Goal: Task Accomplishment & Management: Manage account settings

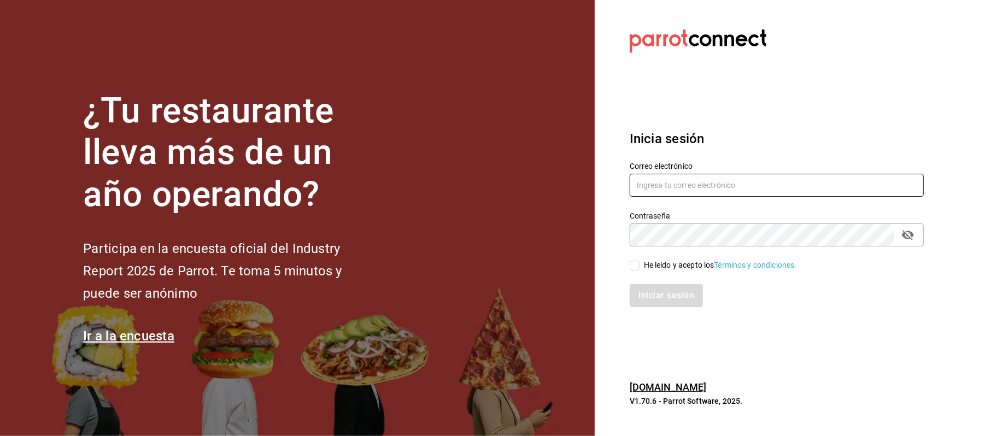
click at [663, 185] on input "text" at bounding box center [776, 185] width 294 height 23
type input "[EMAIL_ADDRESS][DOMAIN_NAME]"
click at [652, 260] on div "He leído y acepto los Términos y condiciones." at bounding box center [720, 265] width 153 height 11
click at [639, 261] on input "He leído y acepto los Términos y condiciones." at bounding box center [634, 266] width 10 height 10
checkbox input "true"
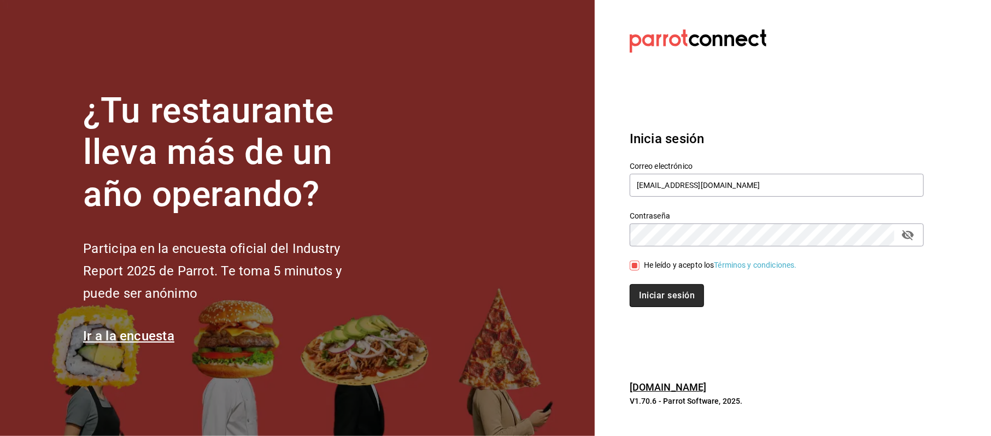
click at [672, 304] on button "Iniciar sesión" at bounding box center [666, 295] width 74 height 23
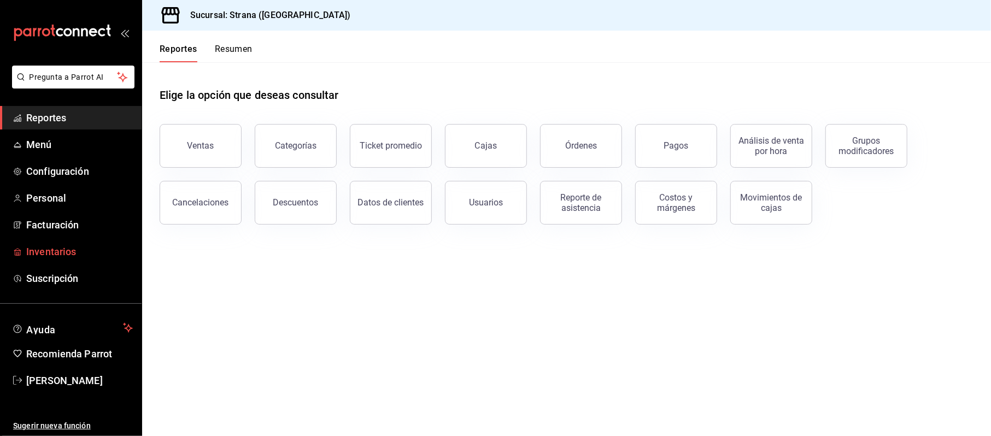
click at [49, 248] on span "Inventarios" at bounding box center [79, 251] width 107 height 15
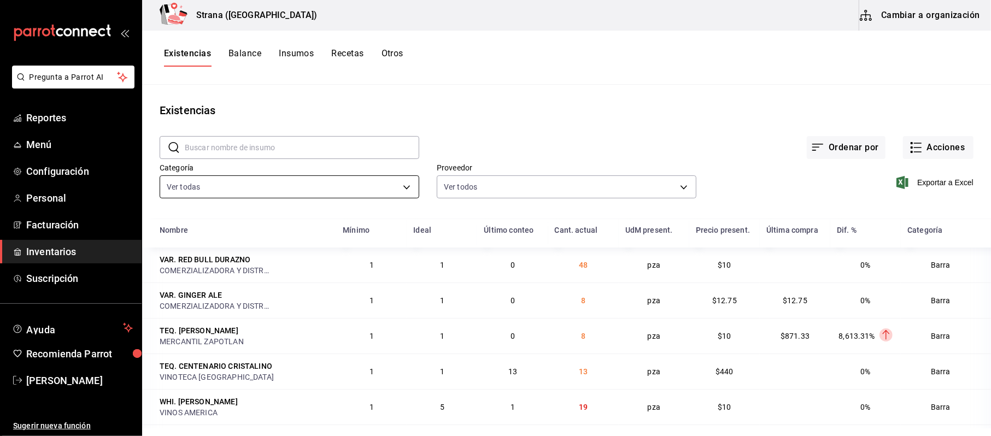
click at [220, 191] on body "Pregunta a Parrot AI Reportes Menú Configuración Personal Facturación Inventari…" at bounding box center [495, 214] width 991 height 428
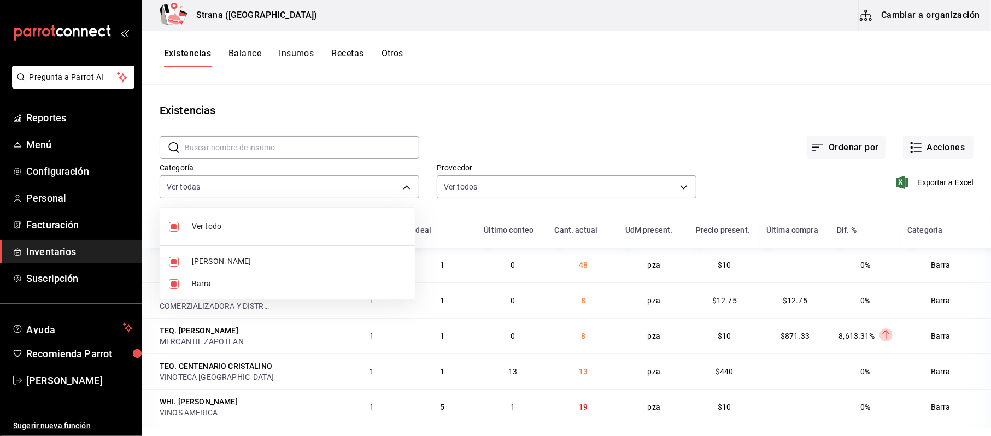
click at [206, 282] on span "Barra" at bounding box center [299, 283] width 214 height 11
type input "b11263f3-316c-490f-b5ca-428fcbb9defe"
checkbox input "false"
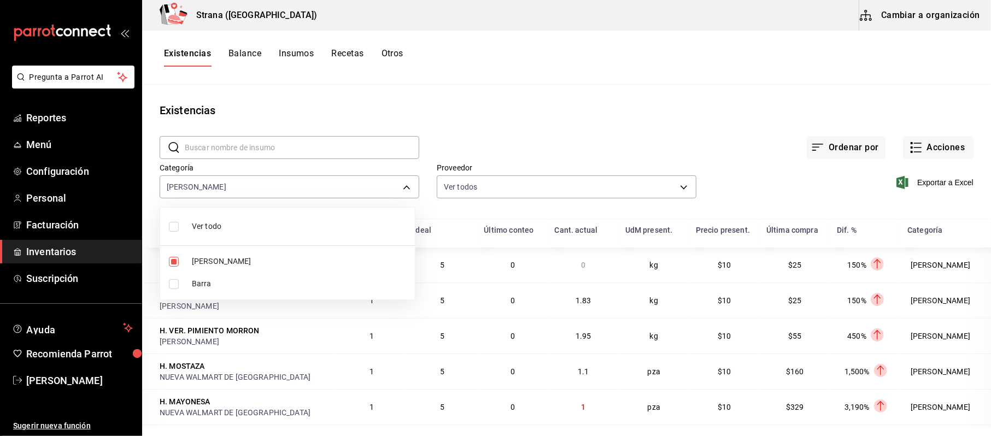
click at [932, 180] on div at bounding box center [495, 218] width 991 height 436
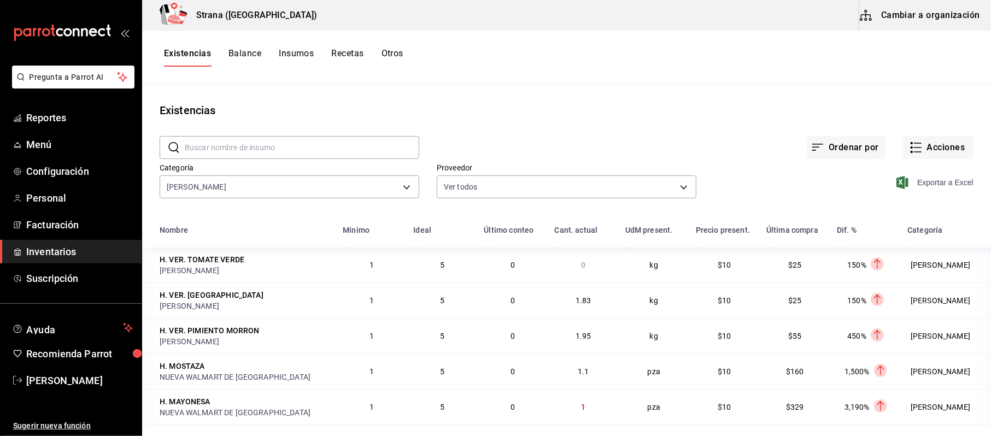
click at [908, 186] on span "Exportar a Excel" at bounding box center [935, 182] width 75 height 13
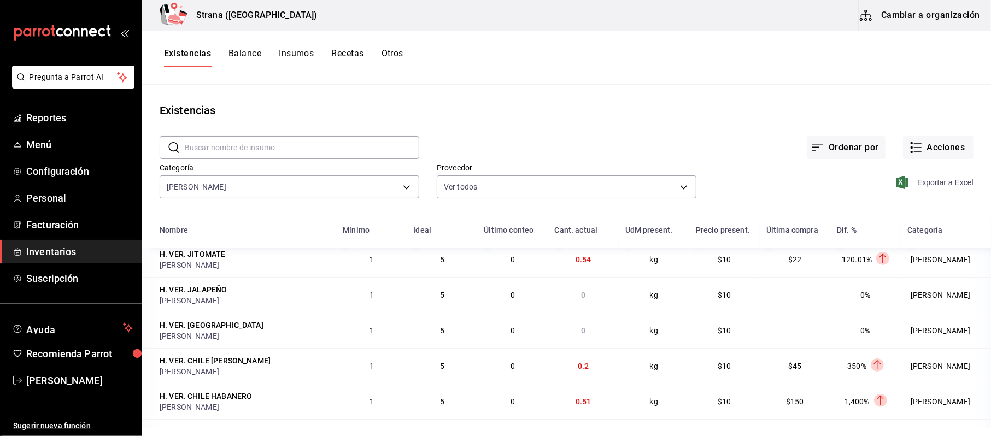
click at [931, 178] on span "Exportar a Excel" at bounding box center [935, 182] width 75 height 13
click at [92, 245] on span "Inventarios" at bounding box center [79, 251] width 107 height 15
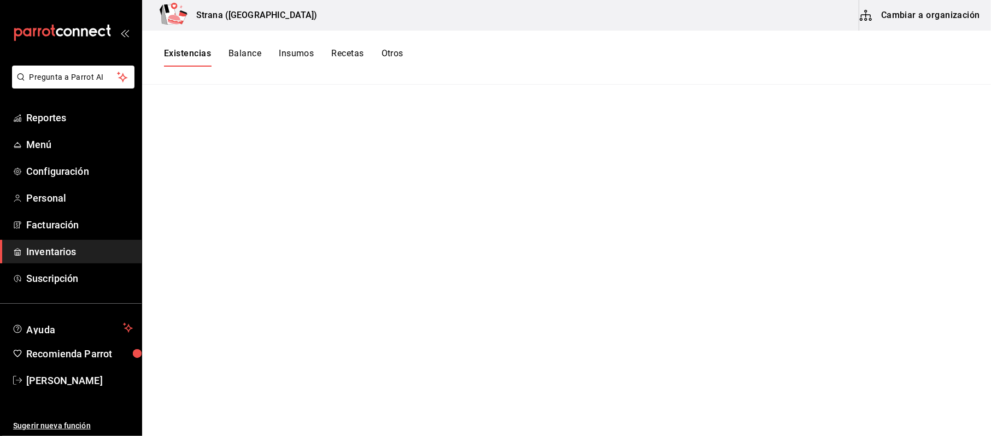
click at [83, 245] on span "Inventarios" at bounding box center [79, 251] width 107 height 15
click at [17, 245] on span "mailbox folders" at bounding box center [17, 251] width 9 height 13
click at [47, 176] on span "Configuración" at bounding box center [79, 171] width 107 height 15
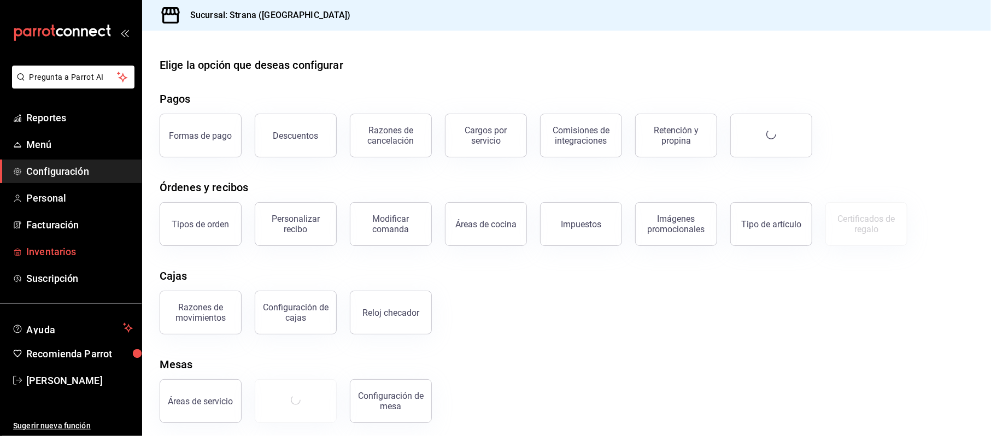
click at [31, 248] on span "Inventarios" at bounding box center [79, 251] width 107 height 15
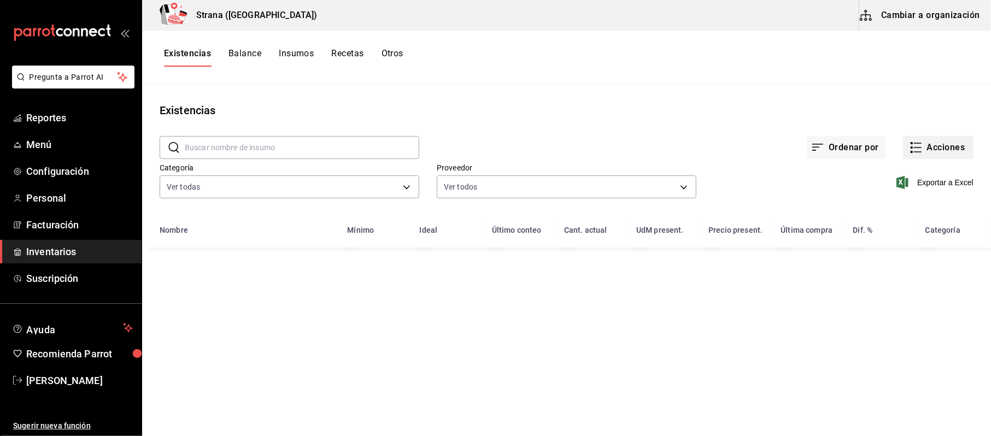
click at [953, 149] on button "Acciones" at bounding box center [938, 147] width 70 height 23
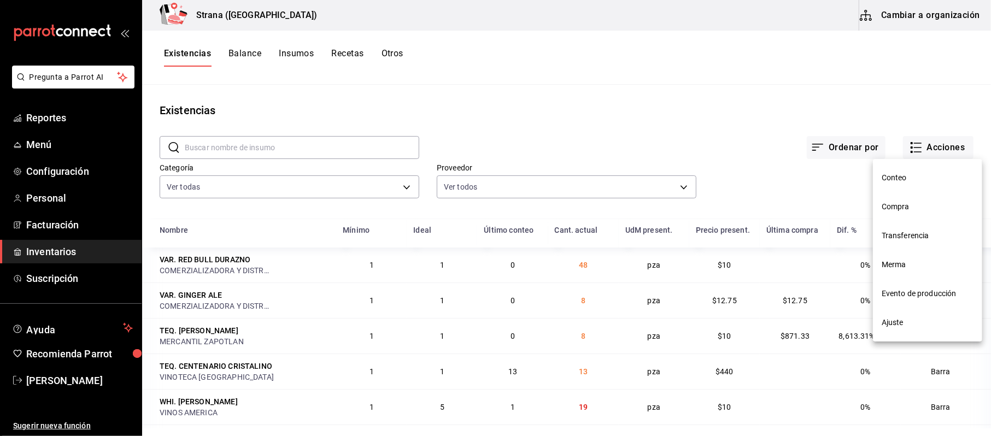
click at [875, 207] on li "Compra" at bounding box center [927, 206] width 109 height 29
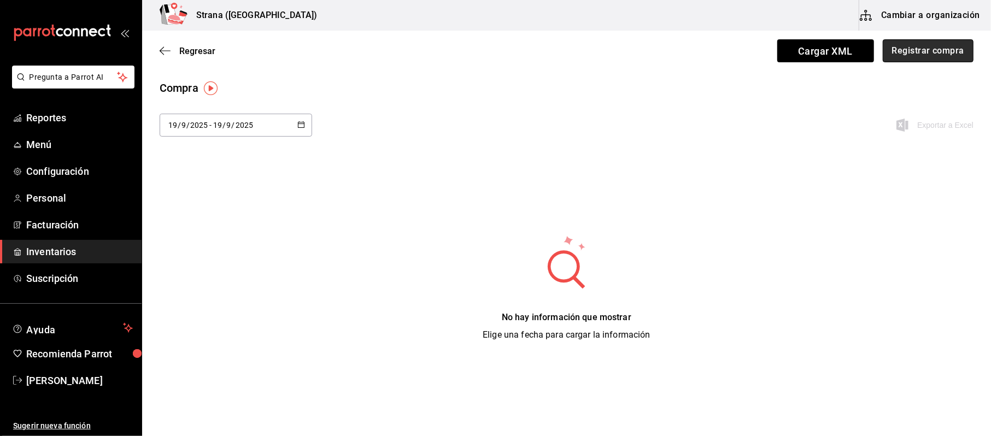
click at [940, 59] on button "Registrar compra" at bounding box center [927, 50] width 91 height 23
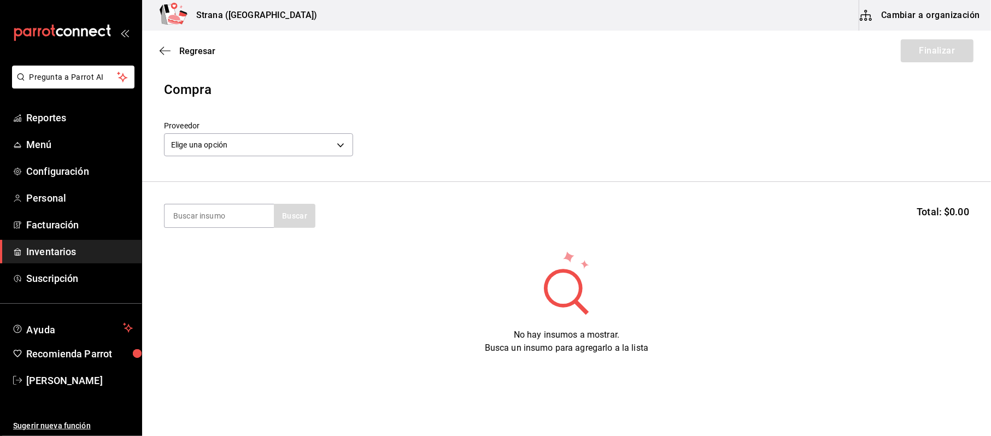
click at [233, 199] on section "Buscar Total: $0.00" at bounding box center [566, 216] width 849 height 68
click at [227, 210] on input at bounding box center [218, 215] width 109 height 23
type input "pimien"
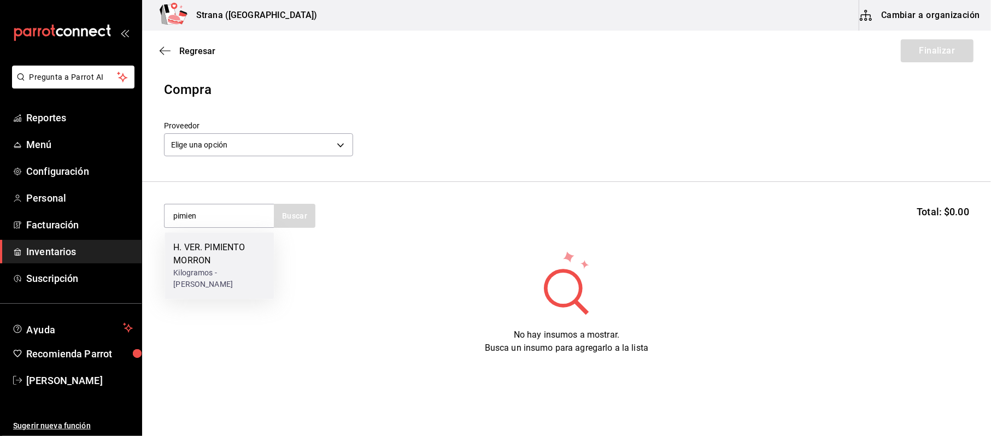
click at [221, 259] on div "H. VER. PIMIENTO MORRON" at bounding box center [219, 254] width 92 height 26
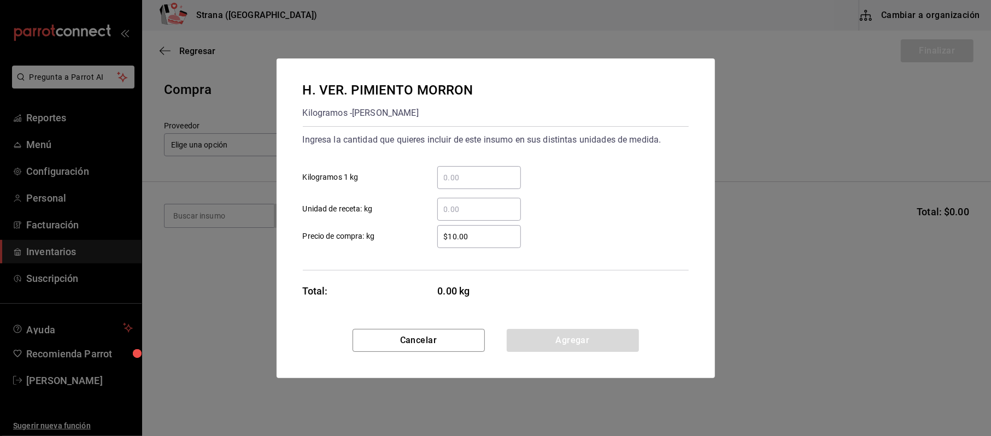
click at [471, 180] on input "​ Kilogramos 1 kg" at bounding box center [479, 177] width 84 height 13
type input "0.45"
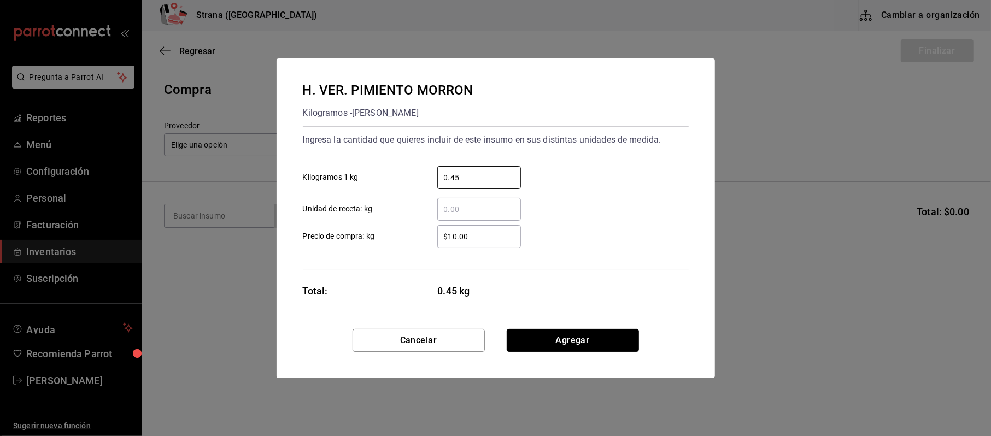
drag, startPoint x: 564, startPoint y: 338, endPoint x: 507, endPoint y: 307, distance: 64.8
click at [560, 335] on button "Agregar" at bounding box center [572, 340] width 132 height 23
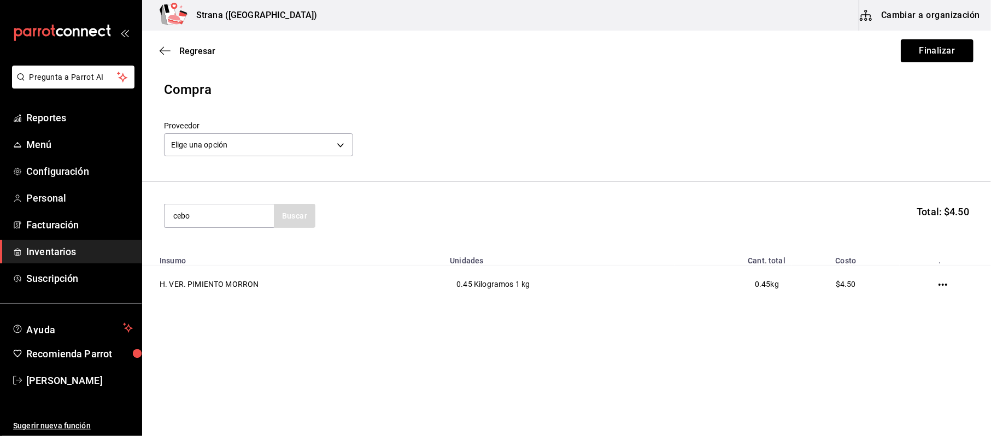
type input "cebo"
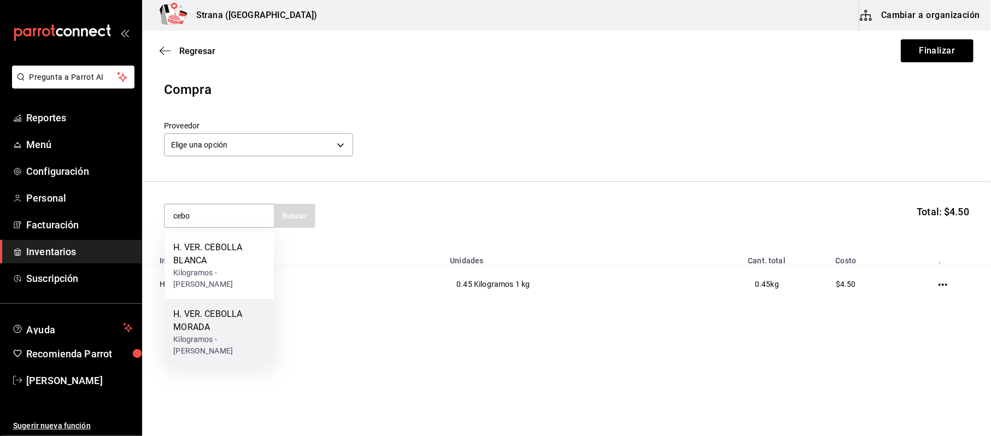
click at [193, 335] on div "Kilogramos - CAROLINA PARRA RICO" at bounding box center [219, 345] width 92 height 23
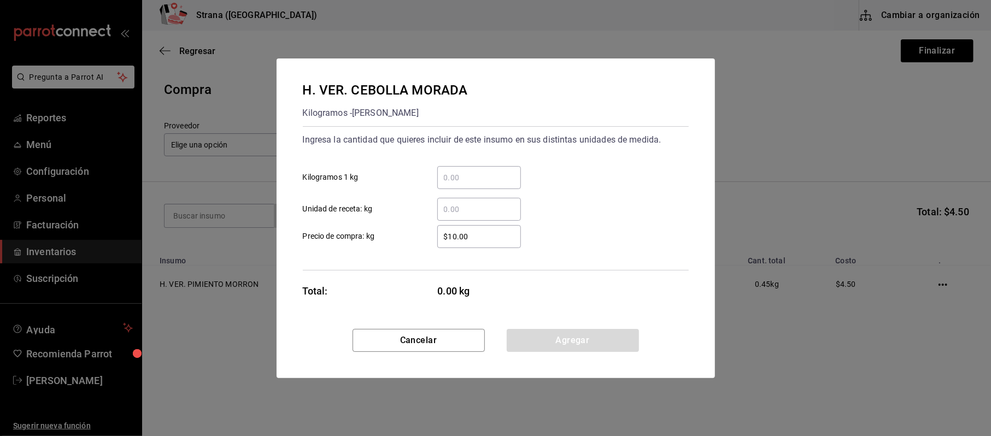
click at [484, 187] on div "​" at bounding box center [479, 177] width 84 height 23
click at [484, 184] on input "​ Kilogramos 1 kg" at bounding box center [479, 177] width 84 height 13
type input "0.32"
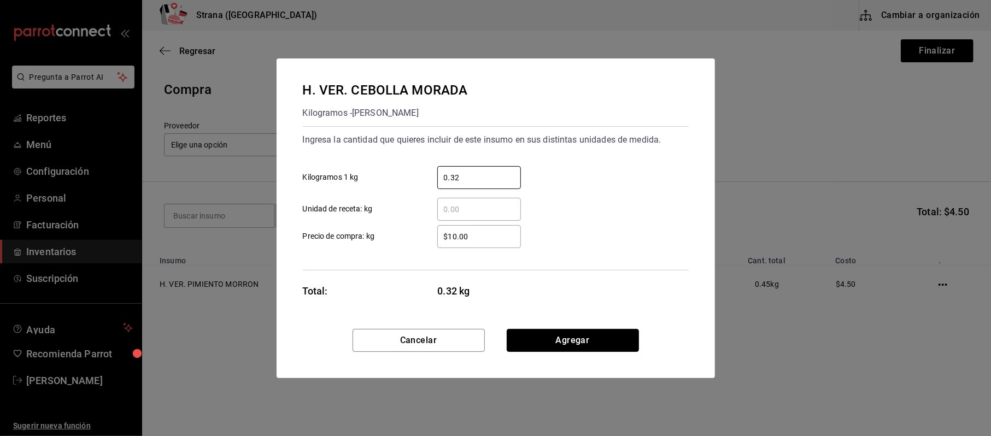
click at [561, 345] on button "Agregar" at bounding box center [572, 340] width 132 height 23
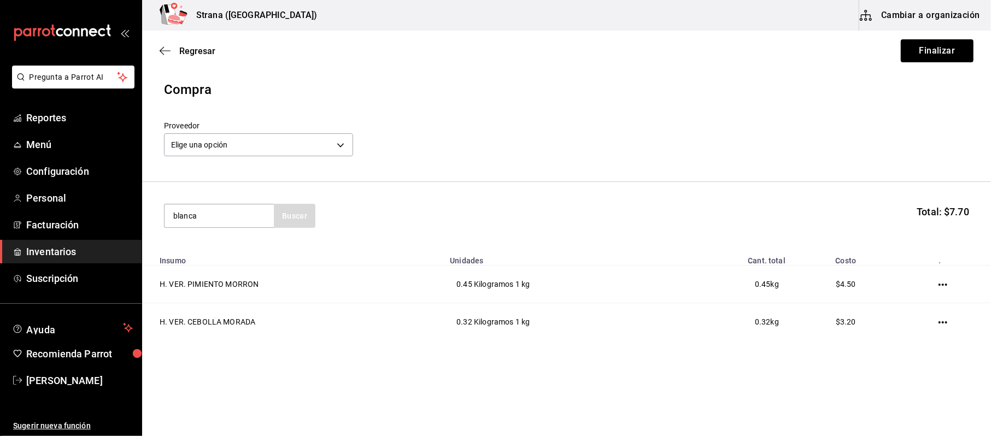
type input "blanca"
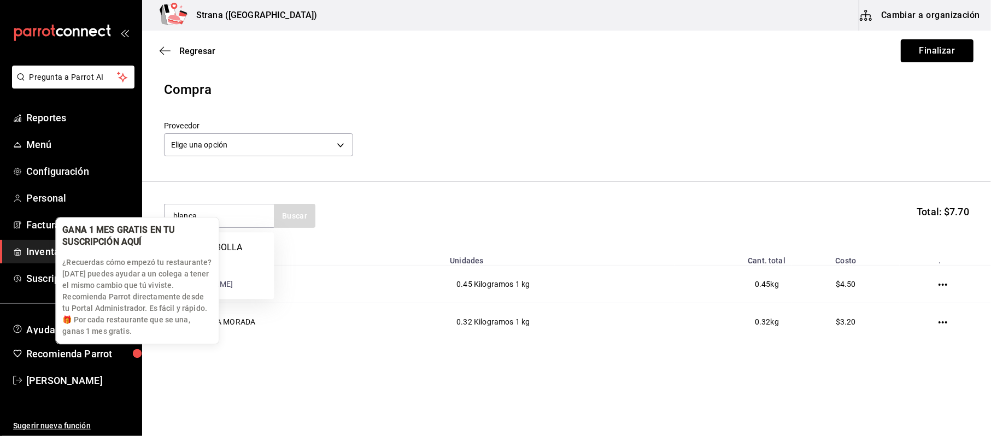
click at [207, 289] on p "¿Recuerdas cómo empezó tu restaurante? Hoy puedes ayudar a un colega a tener el…" at bounding box center [137, 297] width 150 height 80
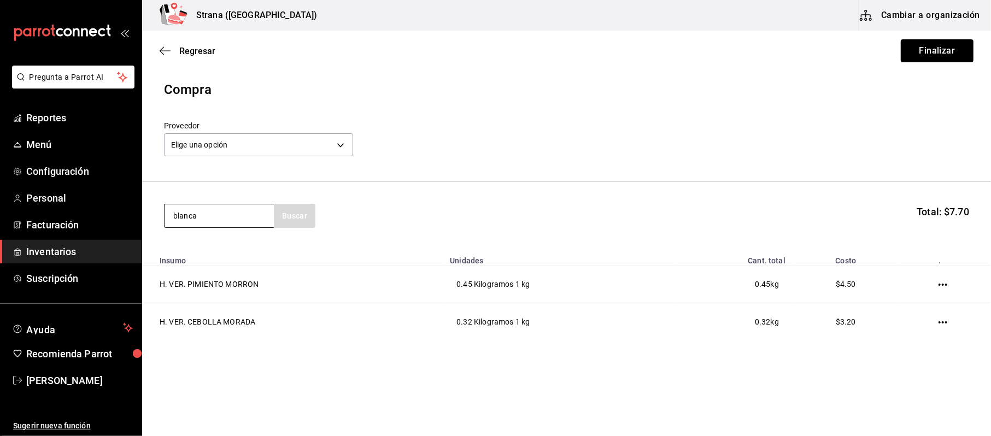
click at [251, 221] on input "blanca" at bounding box center [218, 215] width 109 height 23
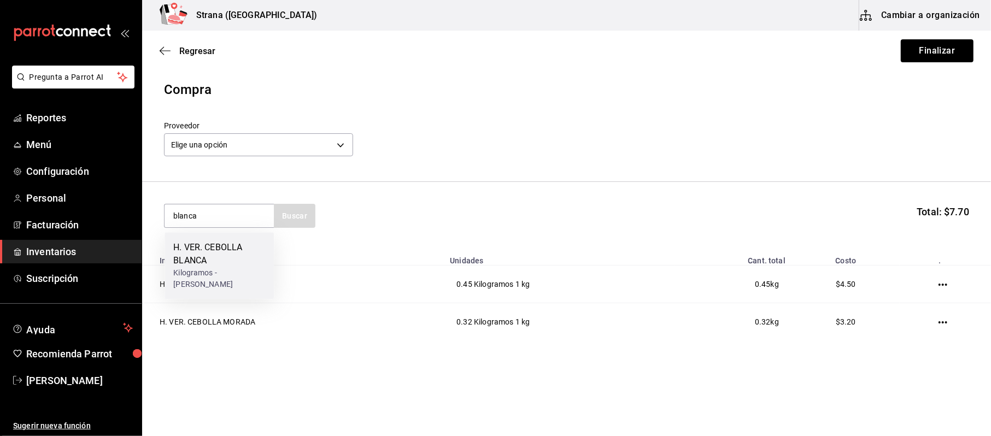
click at [195, 258] on div "H. VER. CEBOLLA BLANCA" at bounding box center [219, 254] width 92 height 26
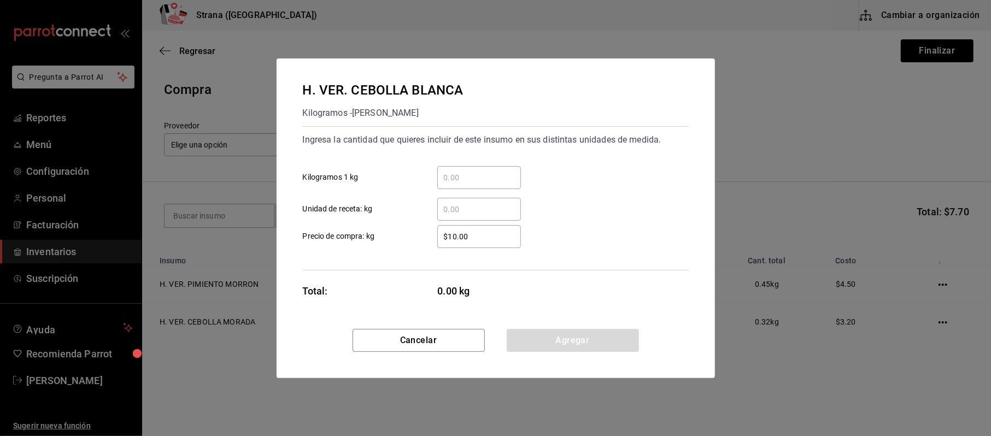
click at [477, 171] on input "​ Kilogramos 1 kg" at bounding box center [479, 177] width 84 height 13
type input "0.79"
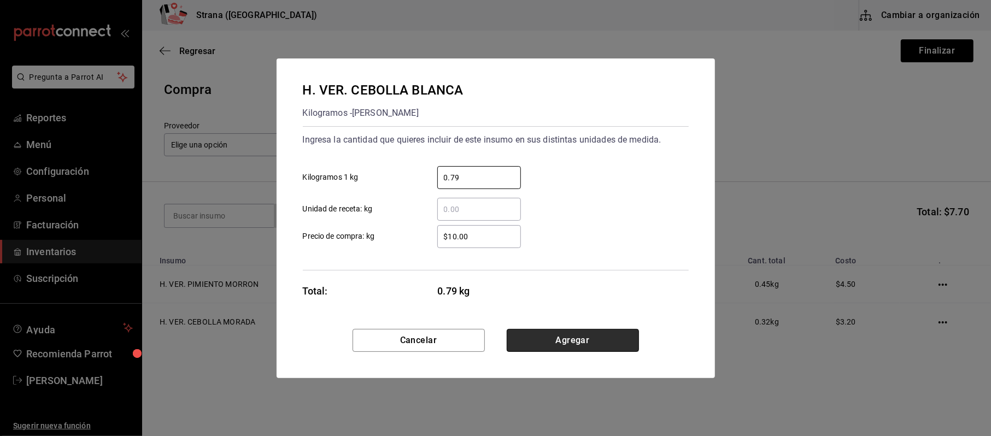
click at [523, 343] on button "Agregar" at bounding box center [572, 340] width 132 height 23
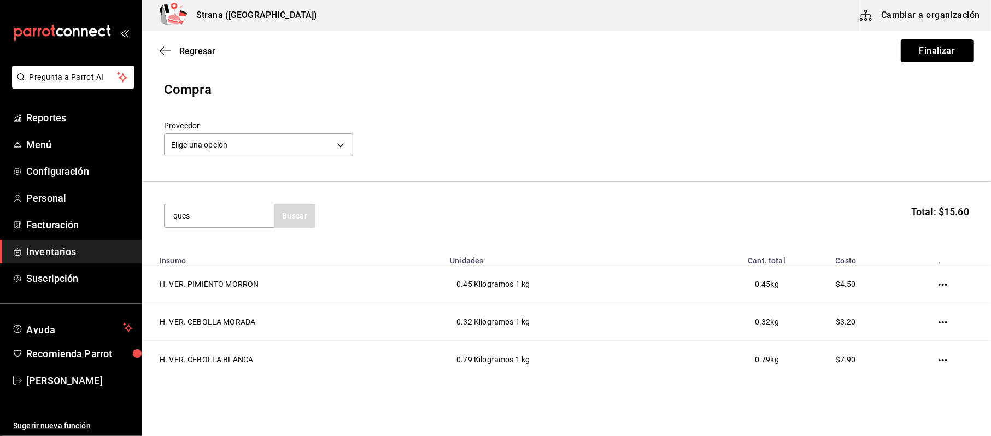
type input "ques"
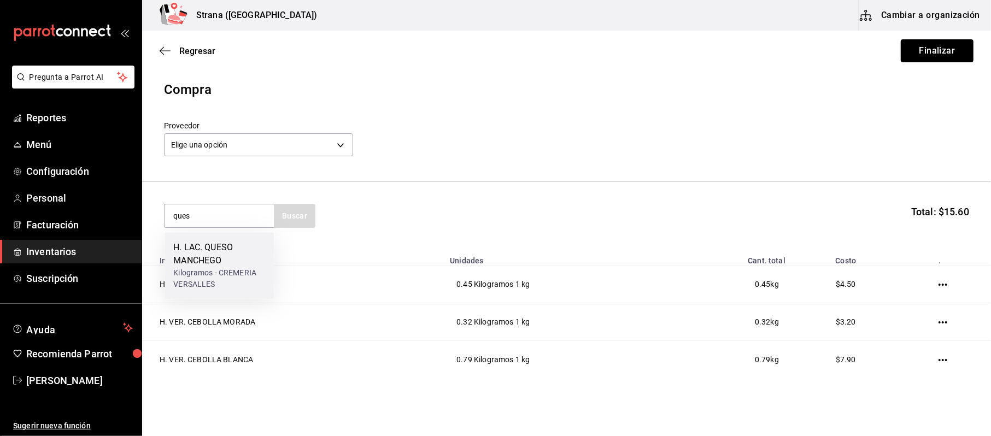
click at [196, 236] on div "H. LAC. QUESO MANCHEGO Kilogramos - CREMERIA VERSALLES" at bounding box center [218, 265] width 109 height 67
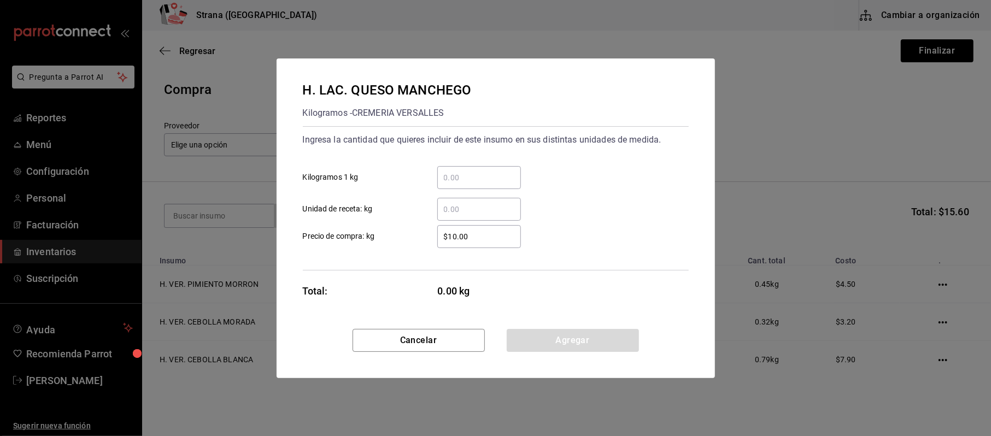
click at [504, 182] on input "​ Kilogramos 1 kg" at bounding box center [479, 177] width 84 height 13
type input "0.52"
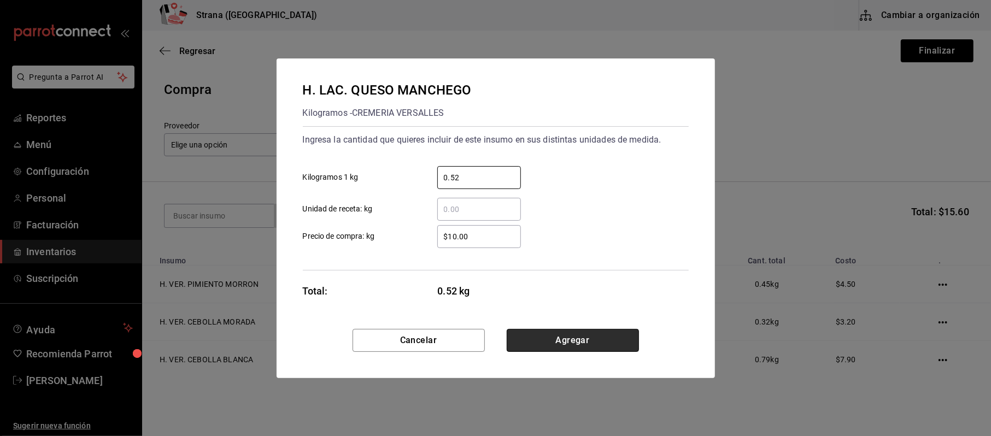
click at [553, 333] on button "Agregar" at bounding box center [572, 340] width 132 height 23
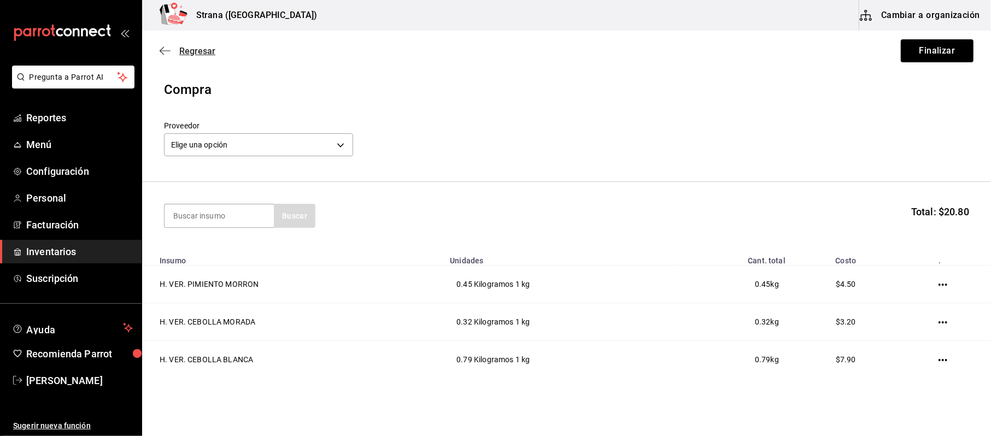
click at [191, 50] on span "Regresar" at bounding box center [197, 51] width 36 height 10
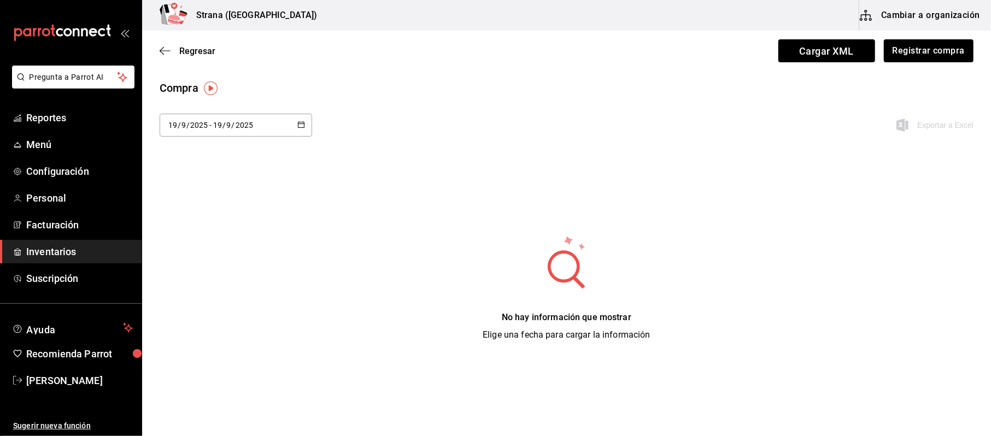
click at [200, 62] on div "Regresar Cargar XML Registrar compra" at bounding box center [566, 51] width 849 height 40
click at [203, 55] on span "Regresar" at bounding box center [197, 51] width 36 height 10
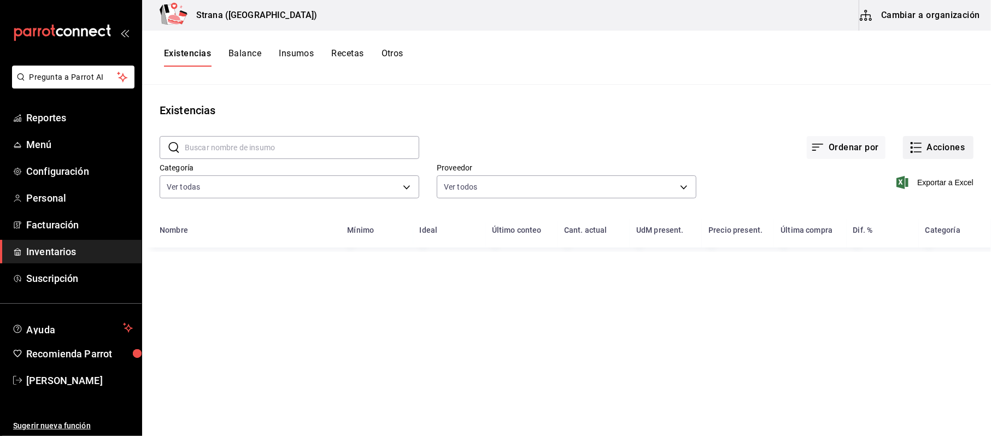
click at [953, 150] on button "Acciones" at bounding box center [938, 147] width 70 height 23
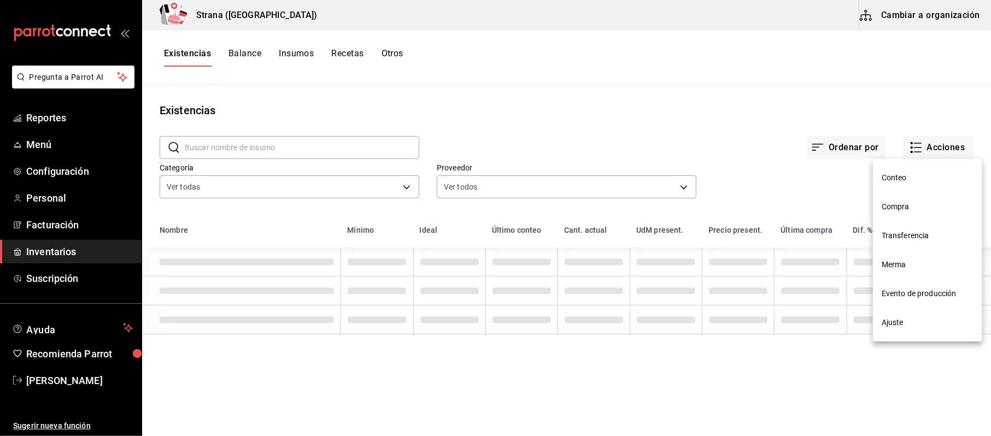
click at [905, 263] on span "Merma" at bounding box center [927, 264] width 92 height 11
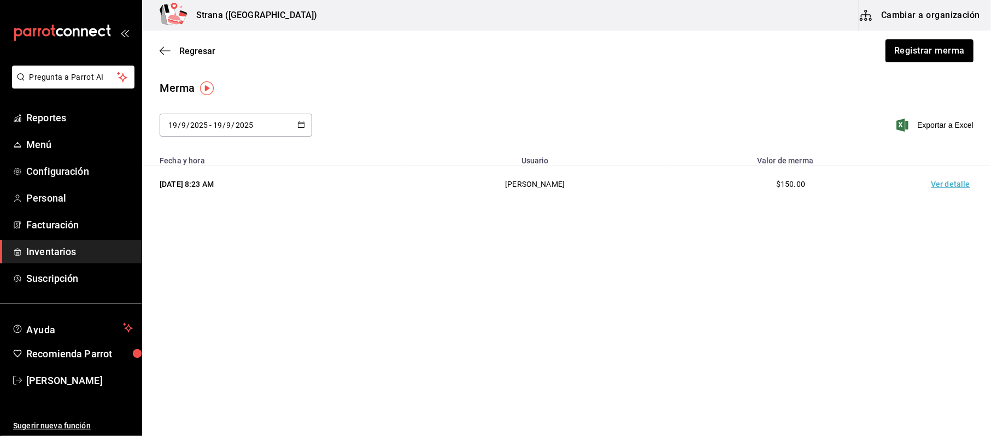
click at [961, 64] on div "Regresar Registrar merma" at bounding box center [566, 51] width 849 height 40
click at [947, 61] on button "Registrar merma" at bounding box center [928, 50] width 89 height 23
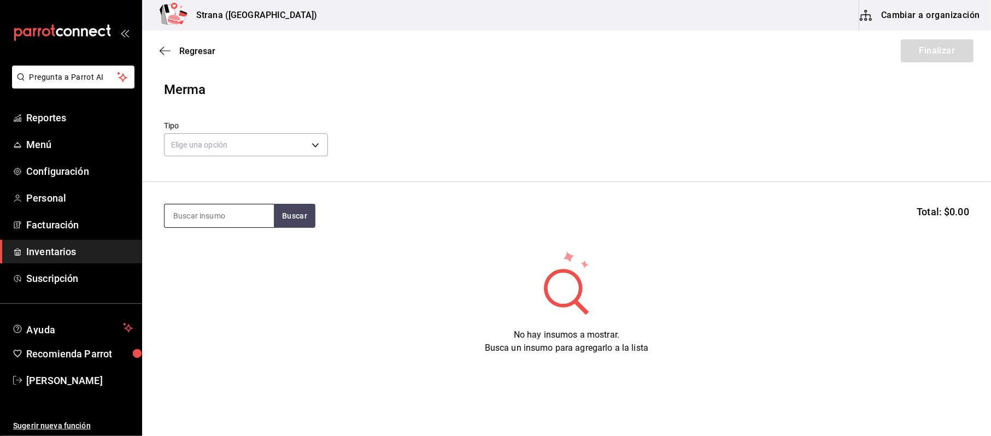
click at [197, 219] on input at bounding box center [218, 215] width 109 height 23
type input "pimie"
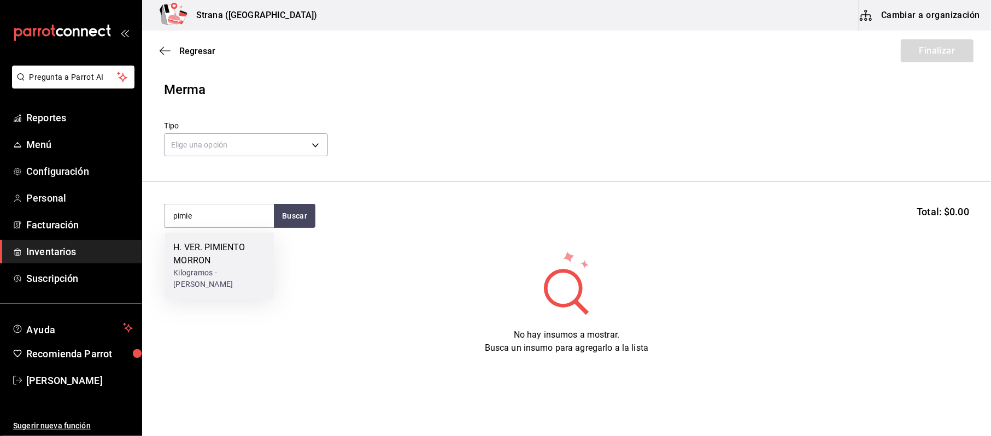
click at [207, 270] on div "Kilogramos - CAROLINA PARRA RICO" at bounding box center [219, 278] width 92 height 23
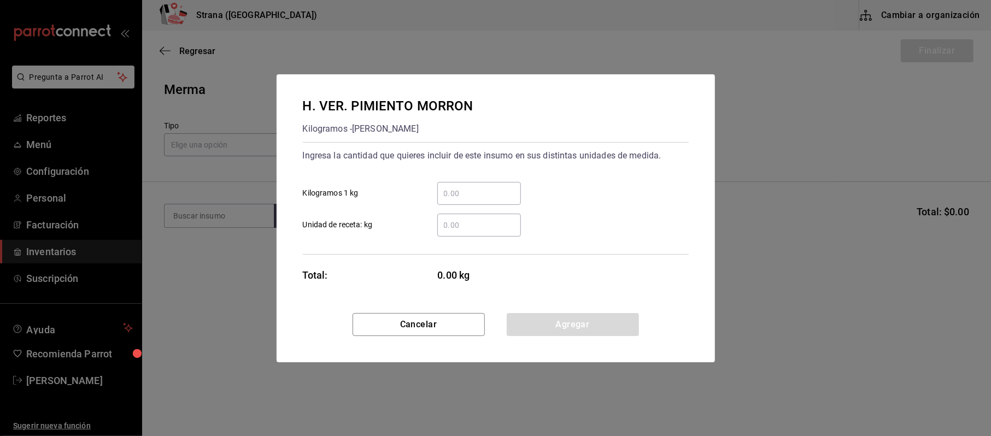
click at [478, 186] on div "​" at bounding box center [479, 193] width 84 height 23
click at [478, 187] on input "​ Kilogramos 1 kg" at bounding box center [479, 193] width 84 height 13
type input "0.45"
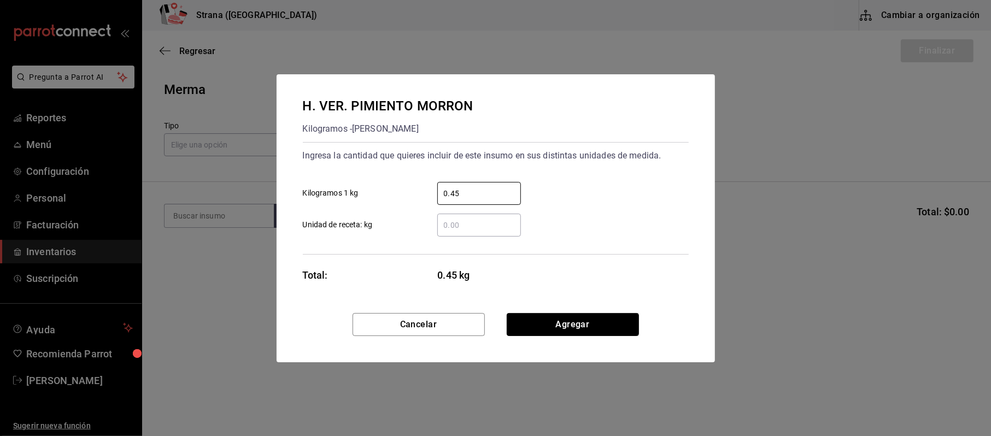
drag, startPoint x: 577, startPoint y: 313, endPoint x: 577, endPoint y: 325, distance: 11.5
click at [577, 317] on button "Agregar" at bounding box center [572, 324] width 132 height 23
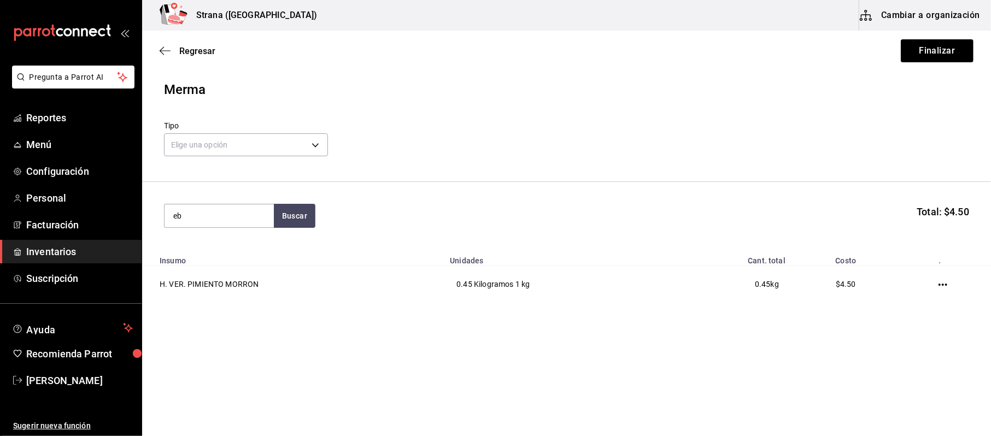
type input "e"
type input "cebol"
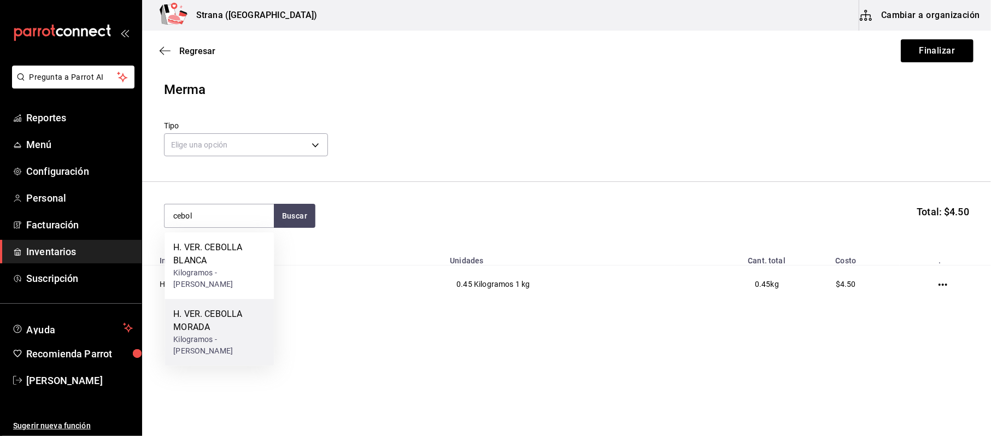
click at [203, 333] on div "H. VER. CEBOLLA MORADA" at bounding box center [219, 321] width 92 height 26
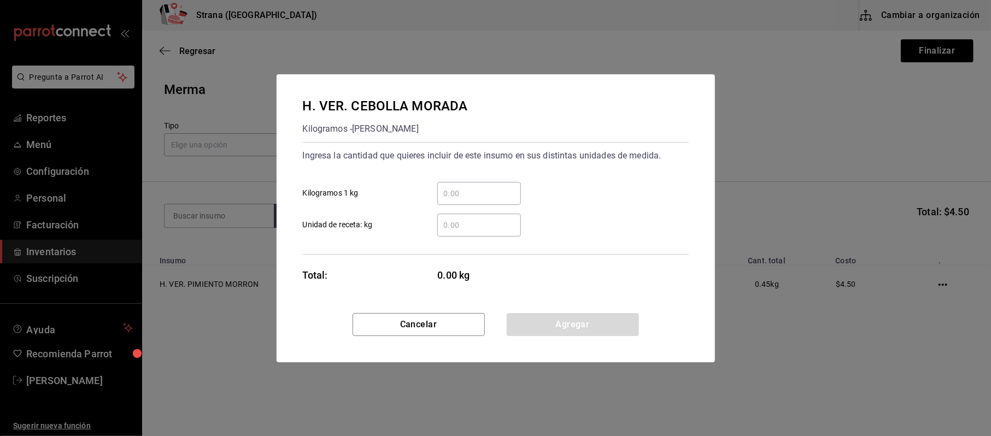
click at [499, 202] on div "​" at bounding box center [479, 193] width 84 height 23
click at [499, 200] on input "​ Kilogramos 1 kg" at bounding box center [479, 193] width 84 height 13
type input "0.32"
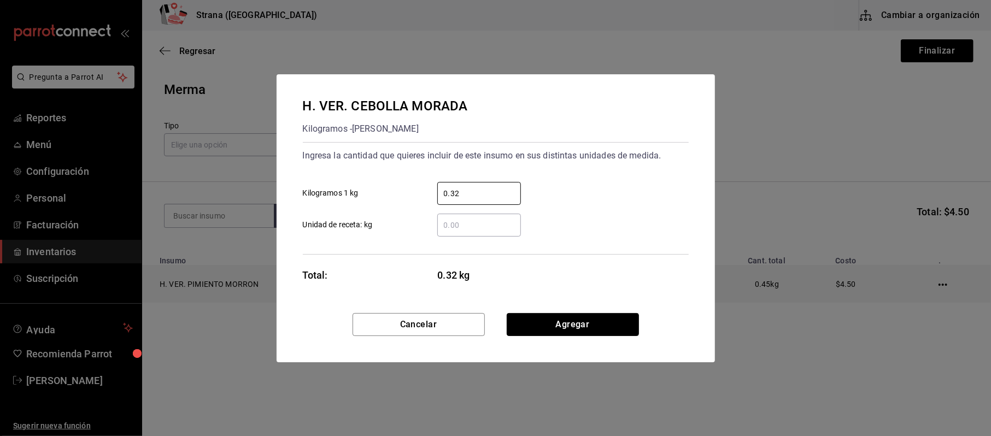
drag, startPoint x: 606, startPoint y: 325, endPoint x: 385, endPoint y: 267, distance: 228.7
click at [606, 326] on button "Agregar" at bounding box center [572, 324] width 132 height 23
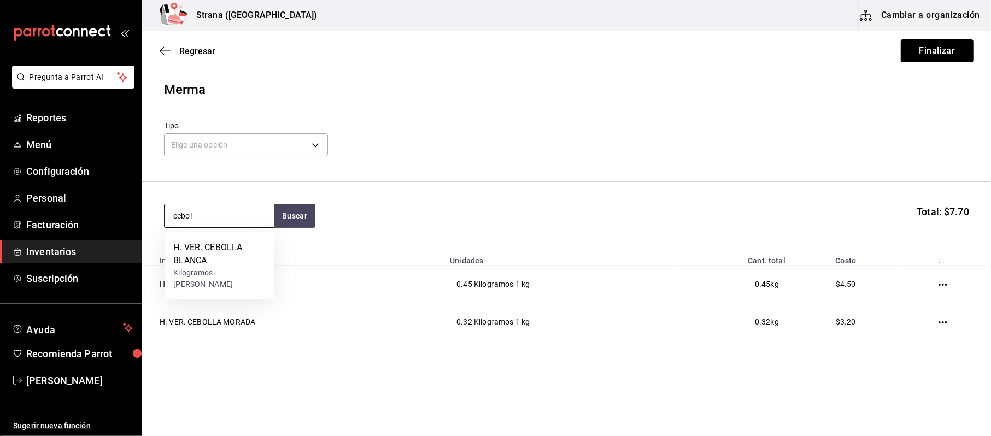
type input "cebol"
click at [184, 272] on div "Kilogramos - CAROLINA PARRA RICO" at bounding box center [219, 278] width 92 height 23
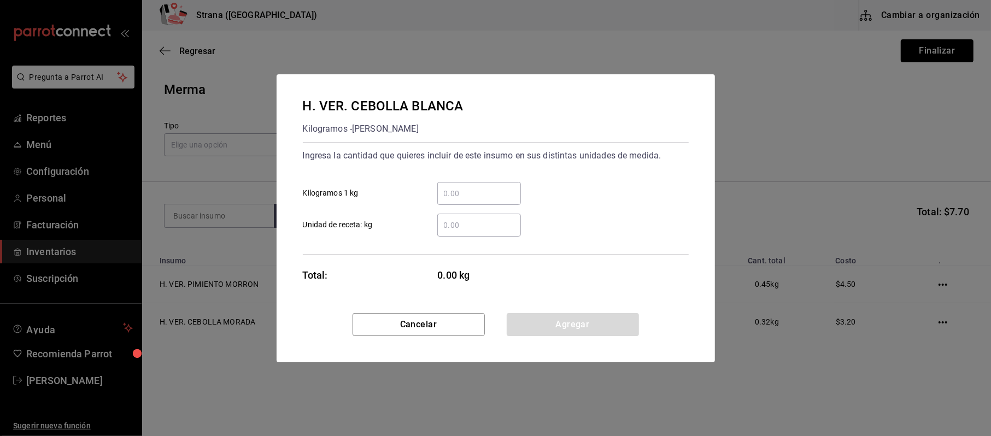
click at [495, 196] on input "​ Kilogramos 1 kg" at bounding box center [479, 193] width 84 height 13
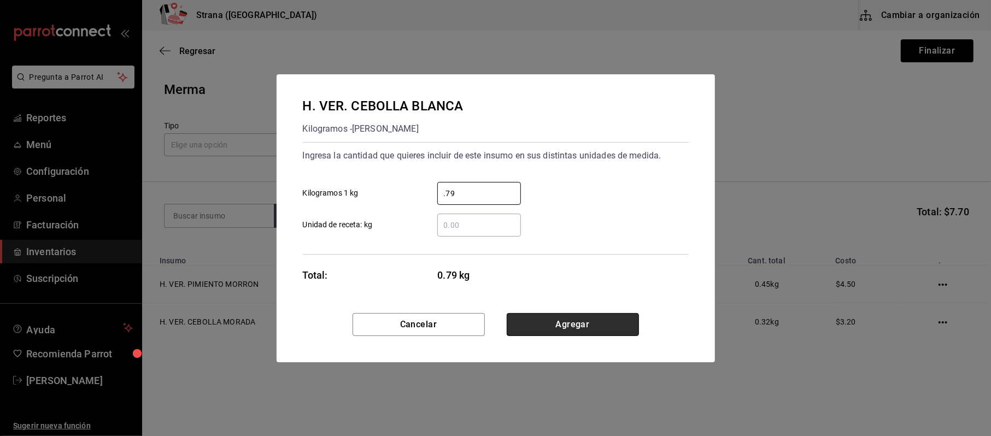
type input "0.79"
click at [540, 325] on button "Agregar" at bounding box center [572, 324] width 132 height 23
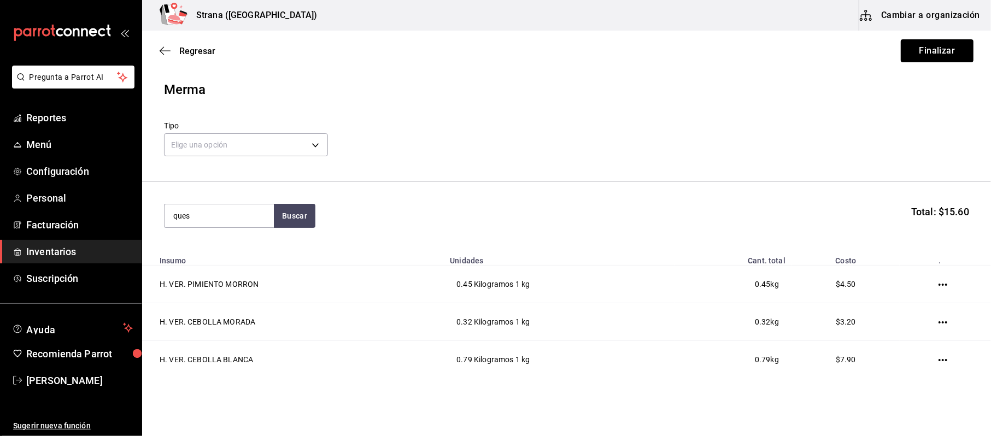
type input "ques"
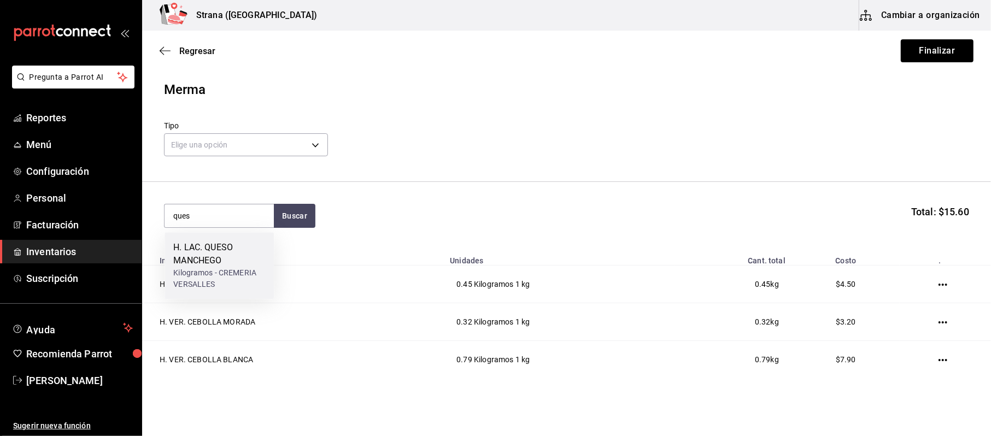
click at [217, 250] on div "H. LAC. QUESO MANCHEGO" at bounding box center [219, 254] width 92 height 26
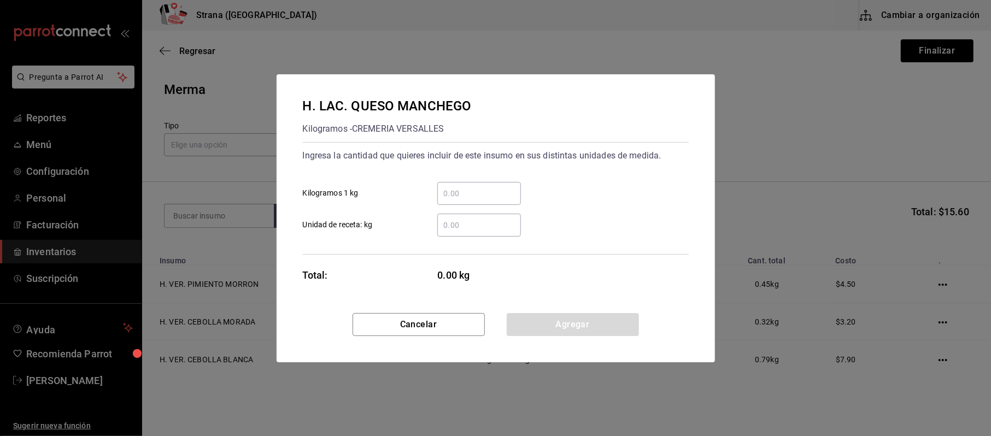
click at [496, 210] on div "​ Unidad de receta: kg" at bounding box center [491, 221] width 394 height 32
click at [481, 196] on input "​ Kilogramos 1 kg" at bounding box center [479, 193] width 84 height 13
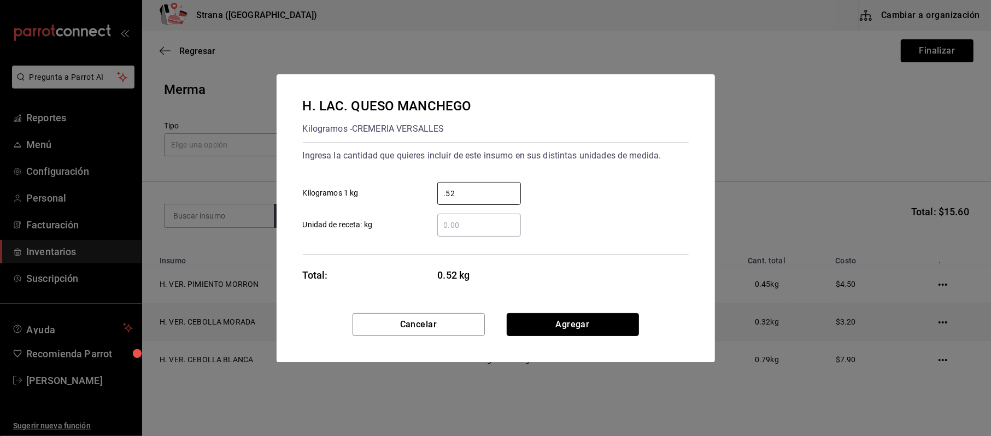
type input "0.52"
click at [549, 323] on button "Agregar" at bounding box center [572, 324] width 132 height 23
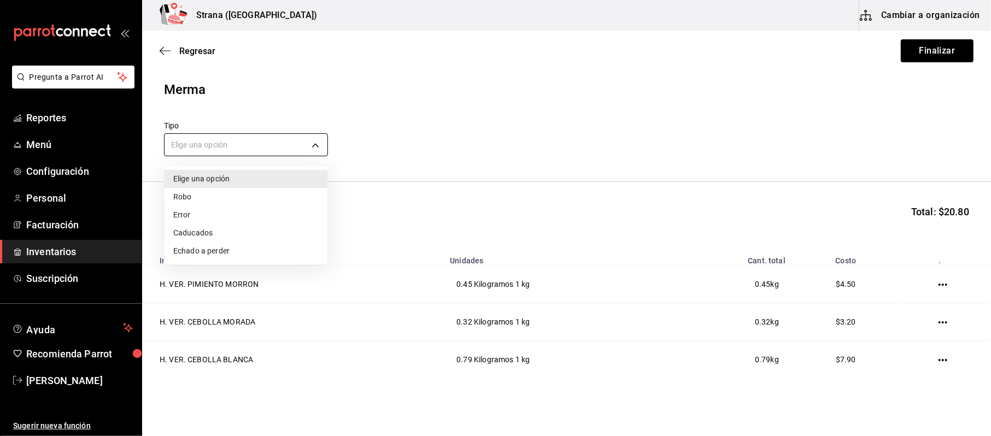
click at [260, 142] on body "Pregunta a Parrot AI Reportes Menú Configuración Personal Facturación Inventari…" at bounding box center [495, 187] width 991 height 374
click at [201, 204] on li "Robo" at bounding box center [245, 197] width 163 height 18
type input "THEFT"
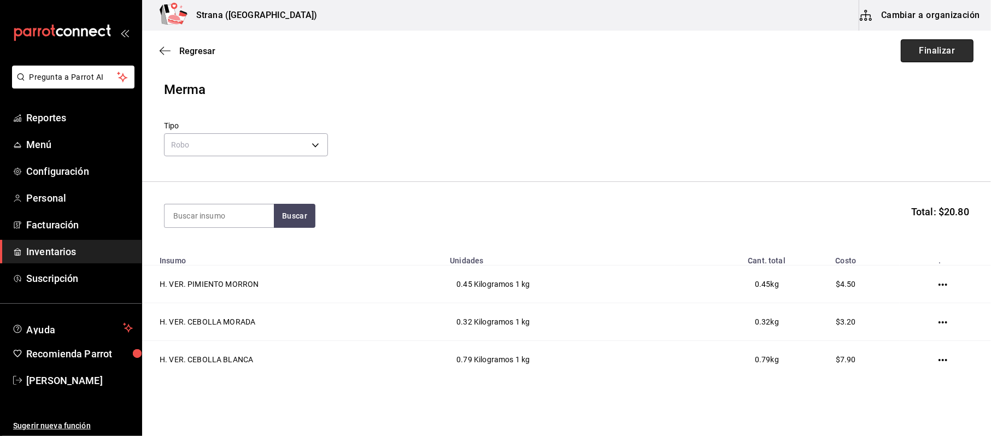
click at [947, 54] on button "Finalizar" at bounding box center [936, 50] width 73 height 23
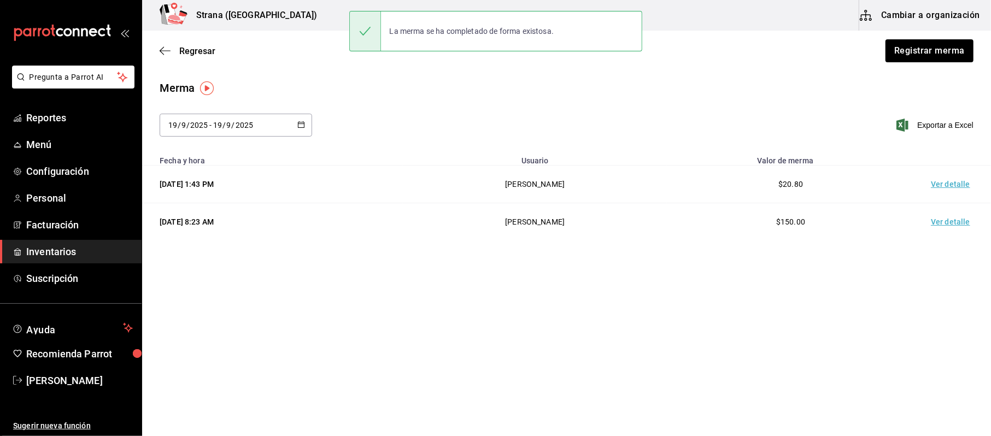
click at [957, 180] on td "Ver detalle" at bounding box center [952, 185] width 76 height 38
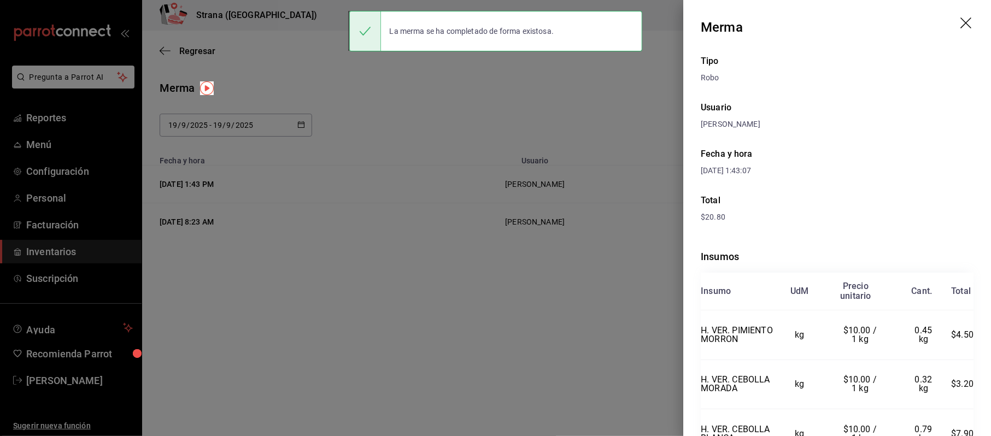
click at [332, 114] on div at bounding box center [495, 218] width 991 height 436
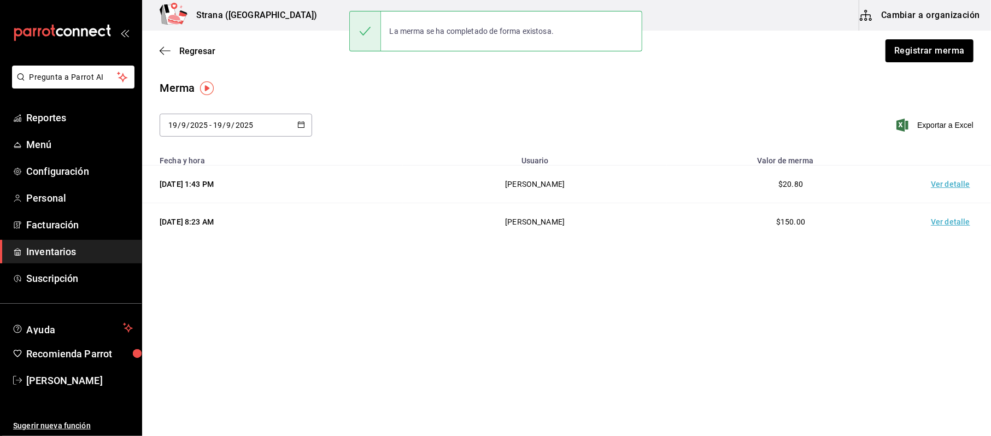
click at [36, 259] on link "Inventarios" at bounding box center [71, 251] width 142 height 23
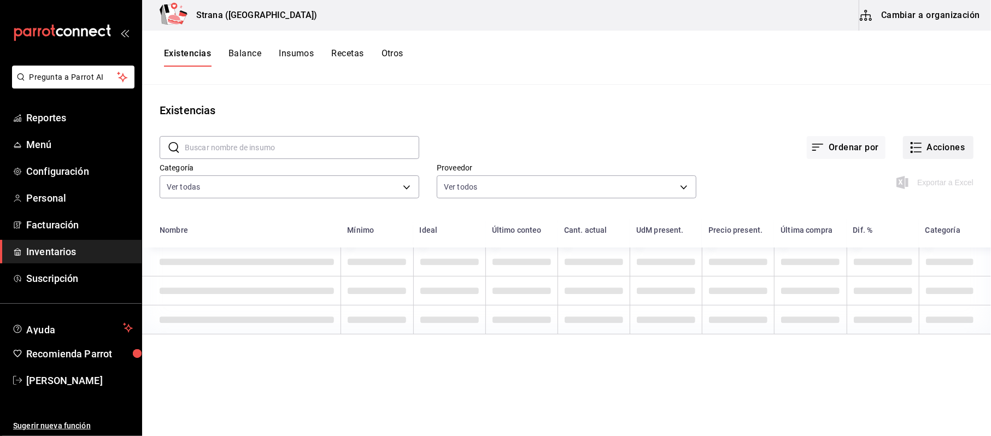
click at [958, 155] on button "Acciones" at bounding box center [938, 147] width 70 height 23
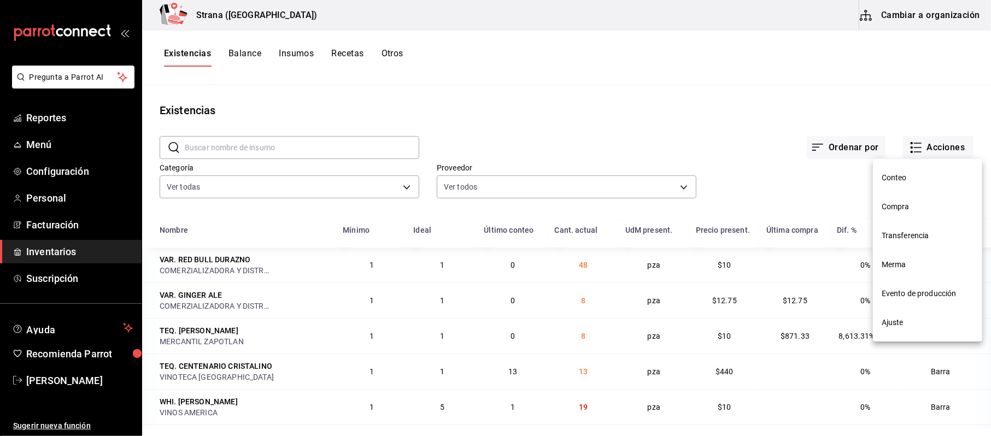
click at [224, 193] on div at bounding box center [495, 218] width 991 height 436
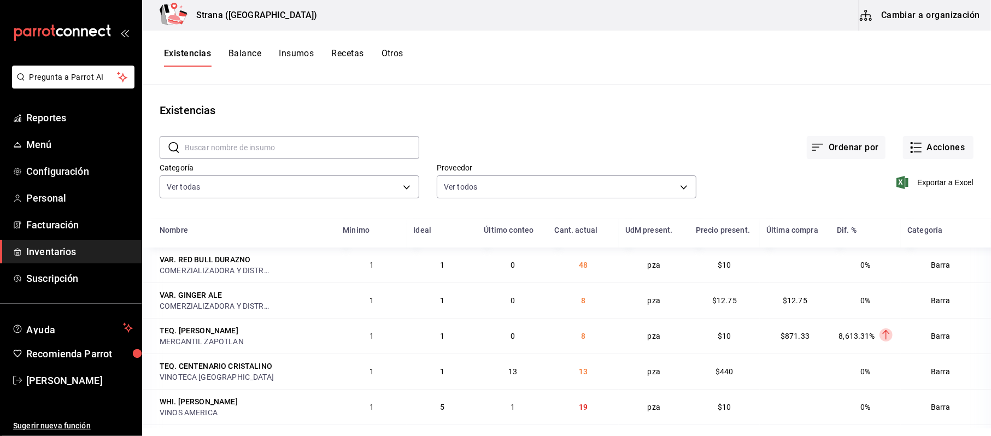
click at [224, 202] on div "​ ​ Ordenar por Acciones Categoría Ver todas b11263f3-316c-490f-b5ca-428fcbb9de…" at bounding box center [566, 169] width 849 height 101
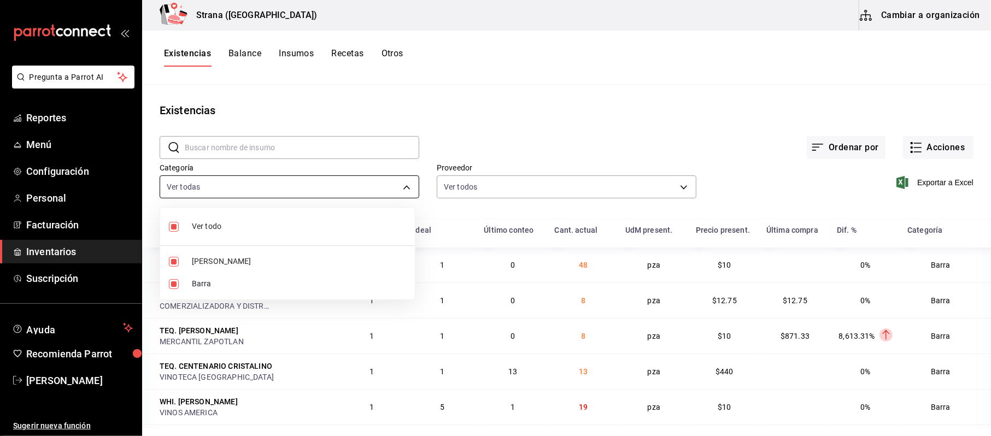
drag, startPoint x: 228, startPoint y: 192, endPoint x: 219, endPoint y: 222, distance: 30.9
click at [229, 192] on body "Pregunta a Parrot AI Reportes Menú Configuración Personal Facturación Inventari…" at bounding box center [495, 214] width 991 height 428
drag, startPoint x: 195, startPoint y: 282, endPoint x: 205, endPoint y: 283, distance: 10.4
click at [195, 284] on span "Barra" at bounding box center [299, 283] width 214 height 11
type input "b11263f3-316c-490f-b5ca-428fcbb9defe"
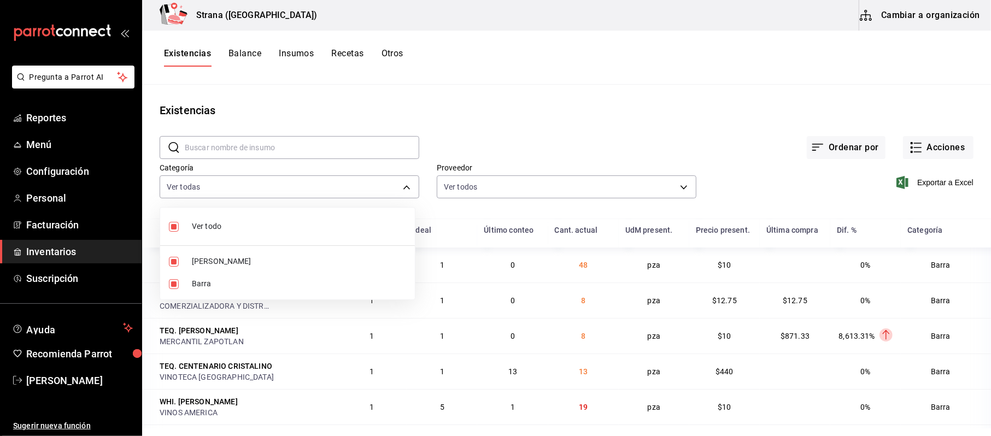
checkbox input "false"
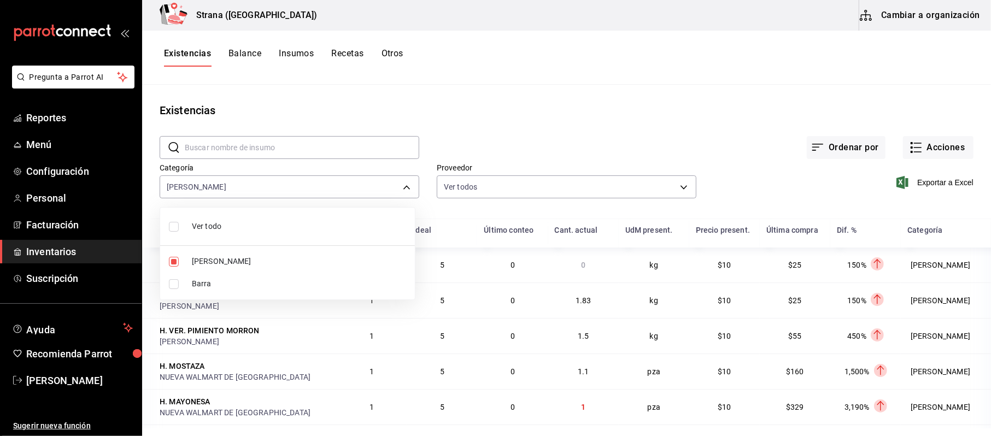
click at [927, 188] on div at bounding box center [495, 218] width 991 height 436
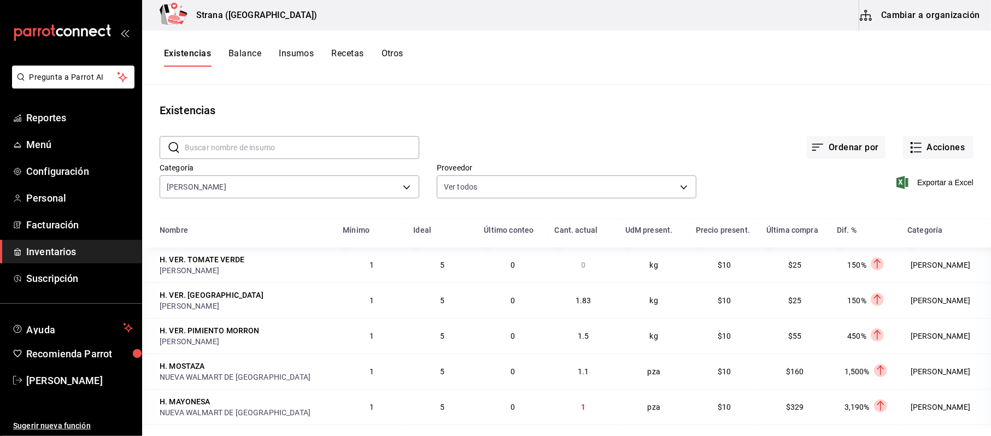
click at [924, 180] on span "Exportar a Excel" at bounding box center [935, 182] width 75 height 13
click at [59, 248] on span "Inventarios" at bounding box center [79, 251] width 107 height 15
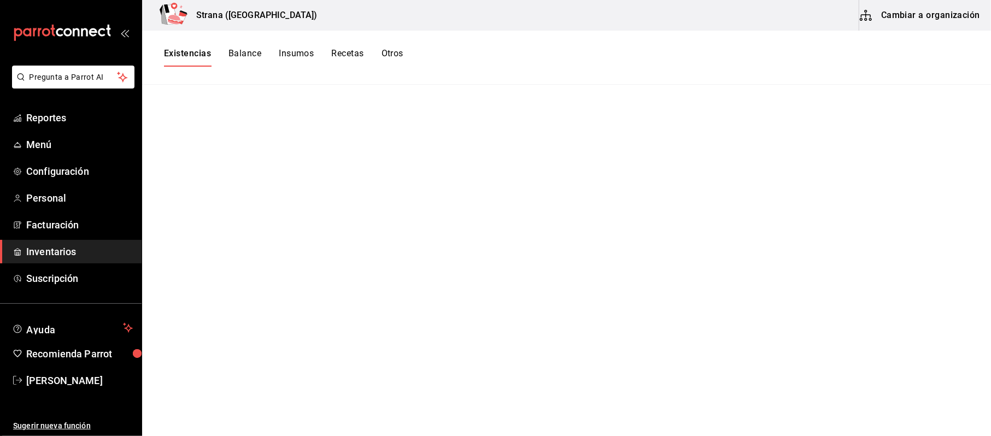
click at [918, 145] on main at bounding box center [566, 257] width 849 height 344
click at [915, 157] on main at bounding box center [566, 257] width 849 height 344
click at [916, 149] on main at bounding box center [566, 257] width 849 height 344
click at [185, 66] on span at bounding box center [188, 66] width 48 height 1
click at [79, 244] on span "Inventarios" at bounding box center [79, 251] width 107 height 15
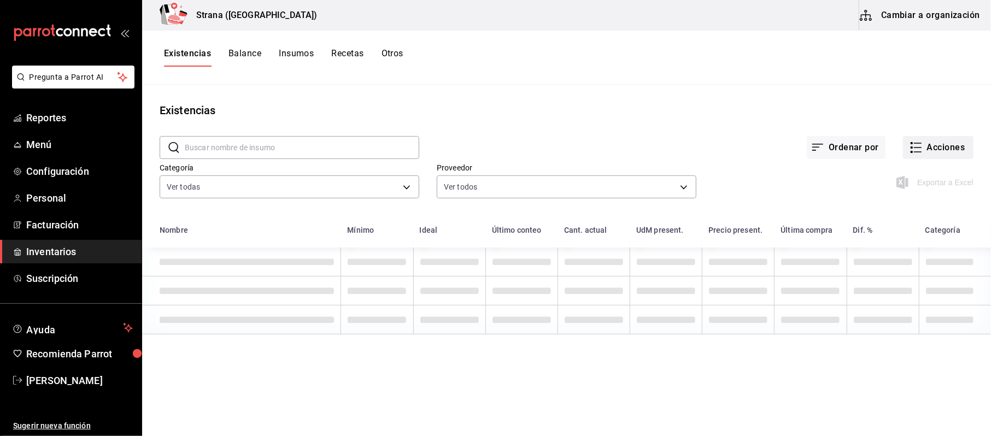
click at [926, 146] on button "Acciones" at bounding box center [938, 147] width 70 height 23
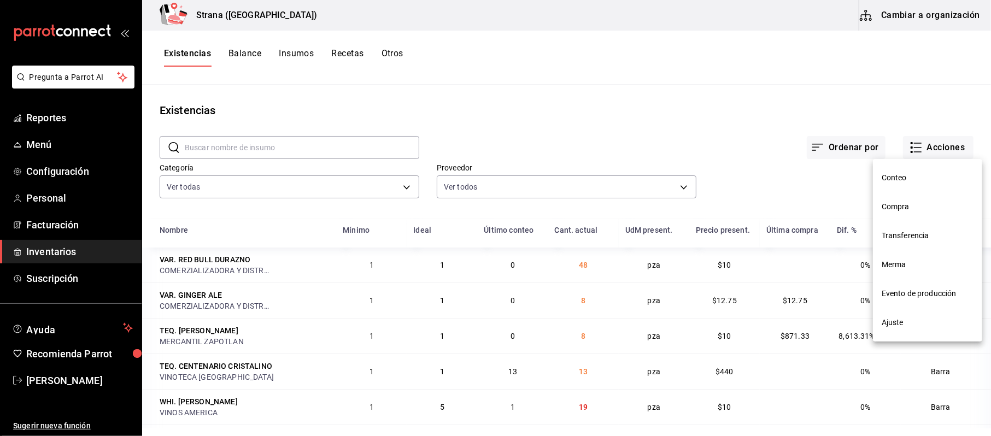
click at [877, 208] on li "Compra" at bounding box center [927, 206] width 109 height 29
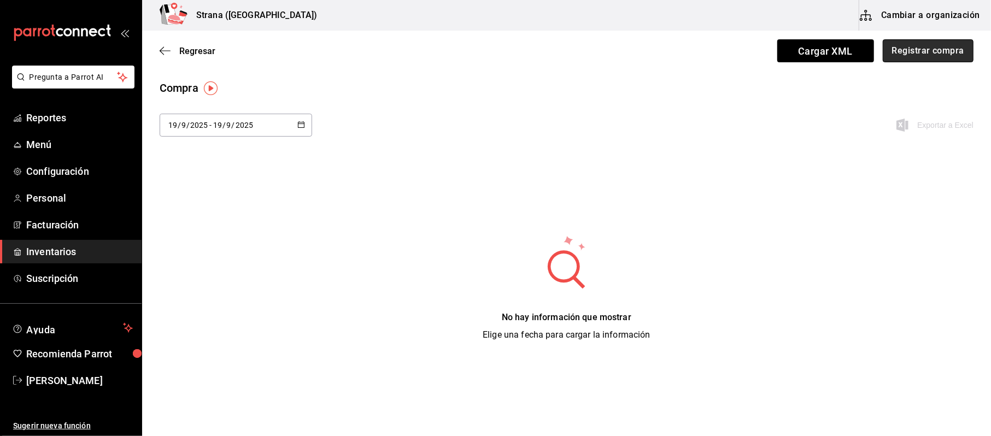
click at [915, 51] on button "Registrar compra" at bounding box center [927, 50] width 91 height 23
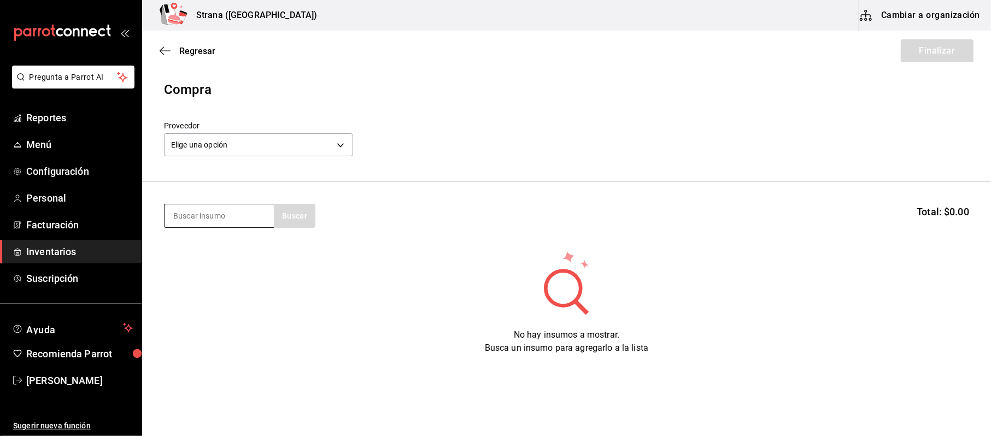
click at [208, 213] on input at bounding box center [218, 215] width 109 height 23
type input "tocin"
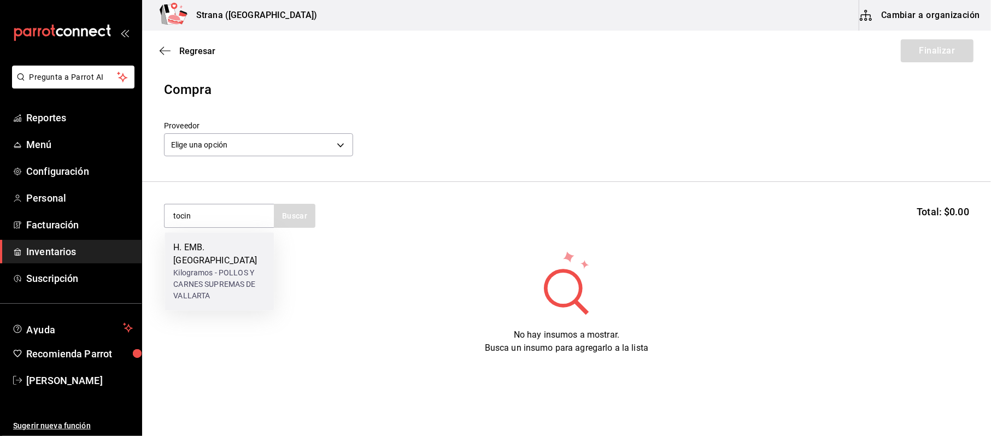
click at [228, 250] on div "H. EMB. TOCINO" at bounding box center [219, 254] width 92 height 26
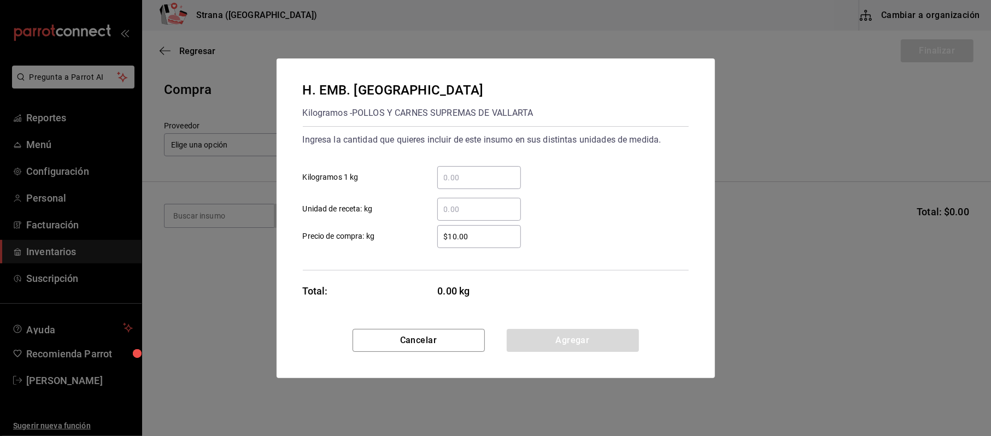
click at [457, 184] on input "​ Kilogramos 1 kg" at bounding box center [479, 177] width 84 height 13
type input "2"
type input "$185"
click button "Agregar" at bounding box center [572, 340] width 132 height 23
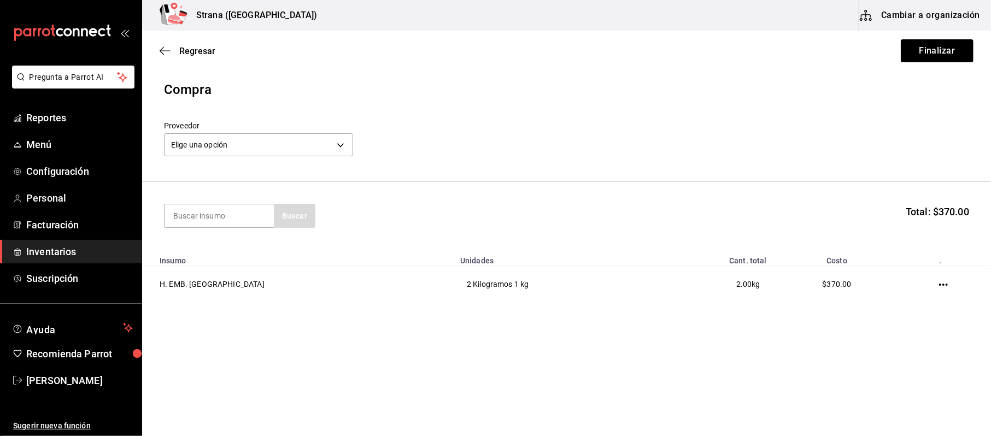
drag, startPoint x: 311, startPoint y: 158, endPoint x: 293, endPoint y: 156, distance: 17.6
click at [309, 158] on div "Proveedor Elige una opción default" at bounding box center [258, 140] width 189 height 38
click at [292, 155] on body "Pregunta a Parrot AI Reportes Menú Configuración Personal Facturación Inventari…" at bounding box center [495, 187] width 991 height 374
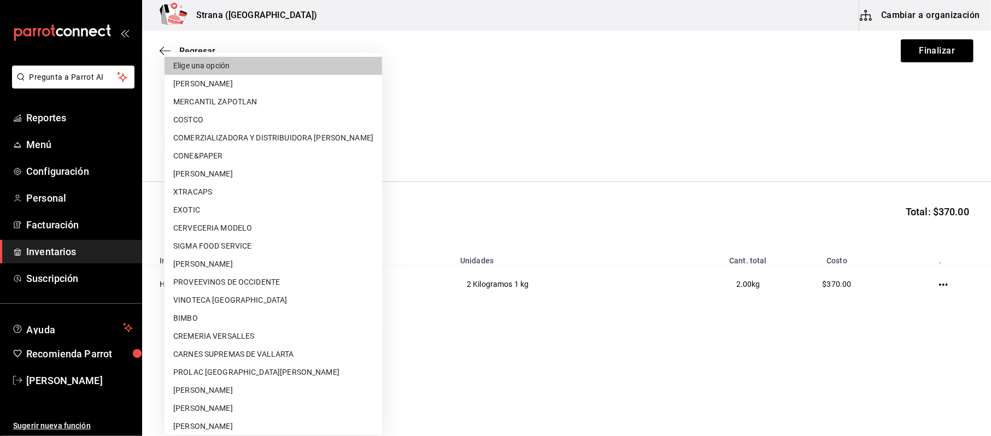
scroll to position [131, 0]
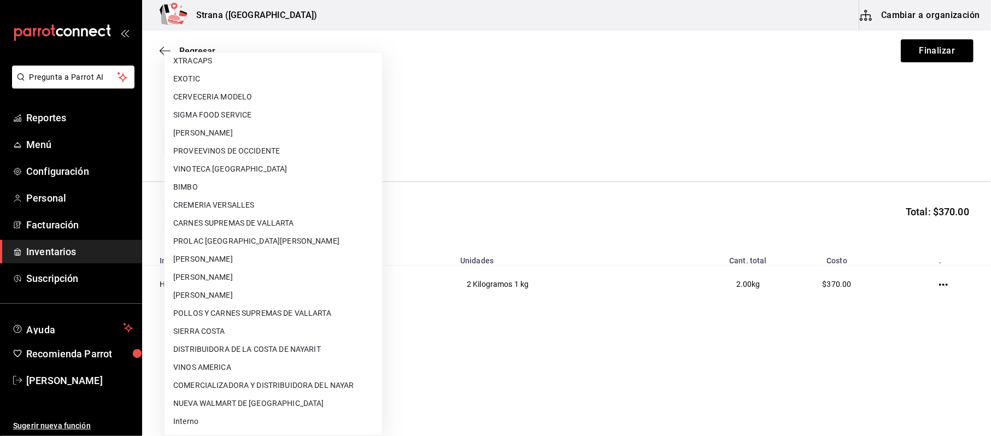
click at [263, 302] on li "GILBERTO GOMEZ CAMARENA" at bounding box center [272, 295] width 217 height 18
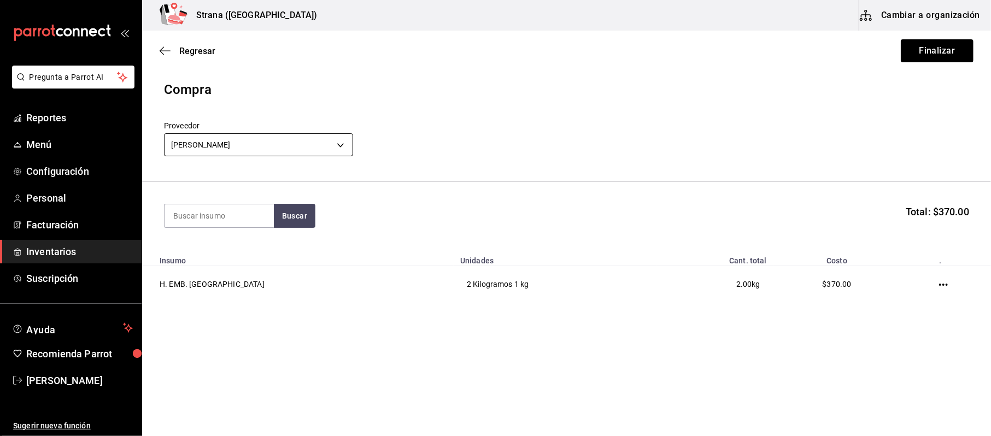
click at [288, 142] on body "Pregunta a Parrot AI Reportes Menú Configuración Personal Facturación Inventari…" at bounding box center [495, 187] width 991 height 374
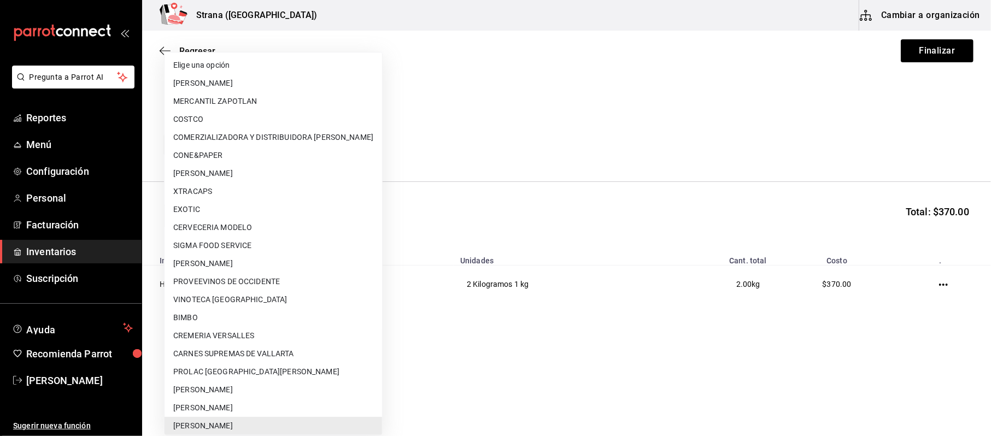
scroll to position [73, 0]
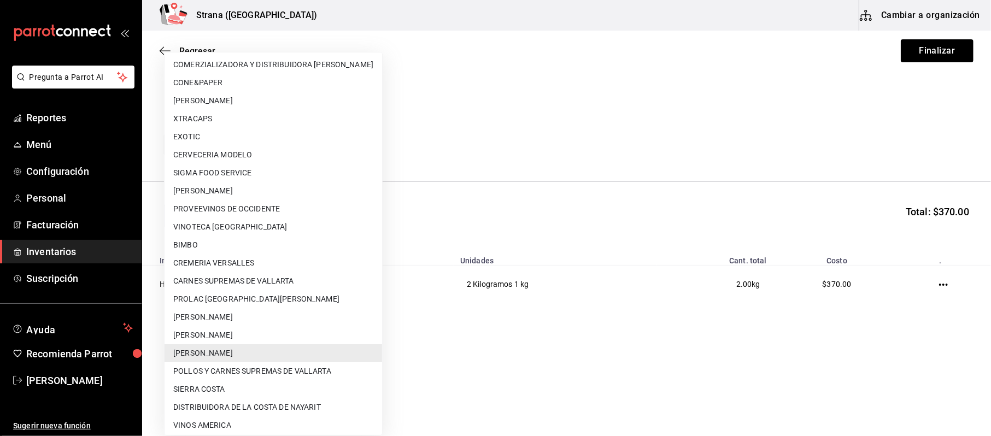
click at [215, 366] on li "POLLOS Y CARNES SUPREMAS DE VALLARTA" at bounding box center [272, 371] width 217 height 18
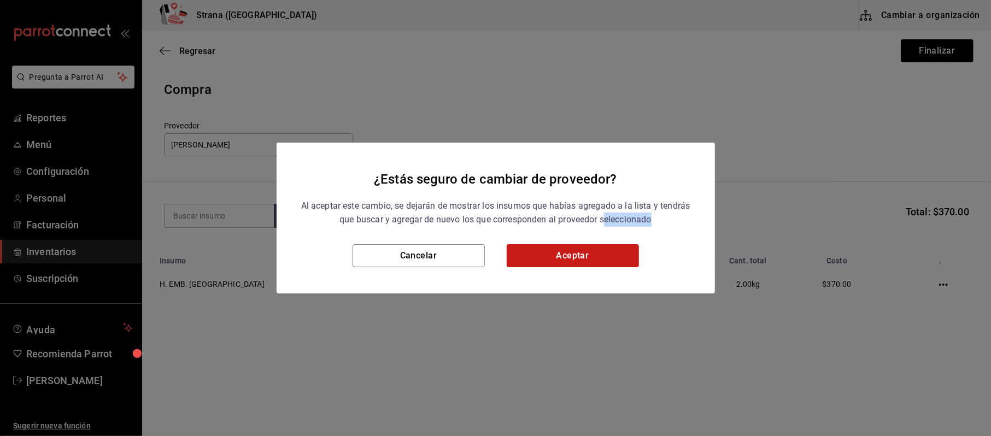
drag, startPoint x: 606, startPoint y: 236, endPoint x: 586, endPoint y: 258, distance: 29.8
click at [588, 250] on div "¿Estás seguro de cambiar de proveedor? Al aceptar este cambio, se dejarán de mo…" at bounding box center [495, 218] width 438 height 151
drag, startPoint x: 586, startPoint y: 258, endPoint x: 291, endPoint y: 249, distance: 295.2
click at [586, 259] on button "Aceptar" at bounding box center [572, 255] width 132 height 23
type input "04e45765-e004-44a6-bf92-5301eaac514c"
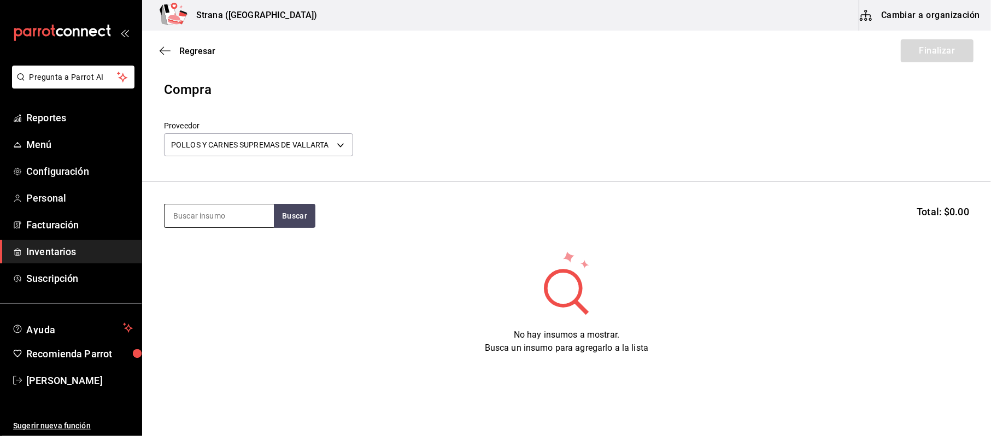
click at [245, 212] on input at bounding box center [218, 215] width 109 height 23
type input "toci"
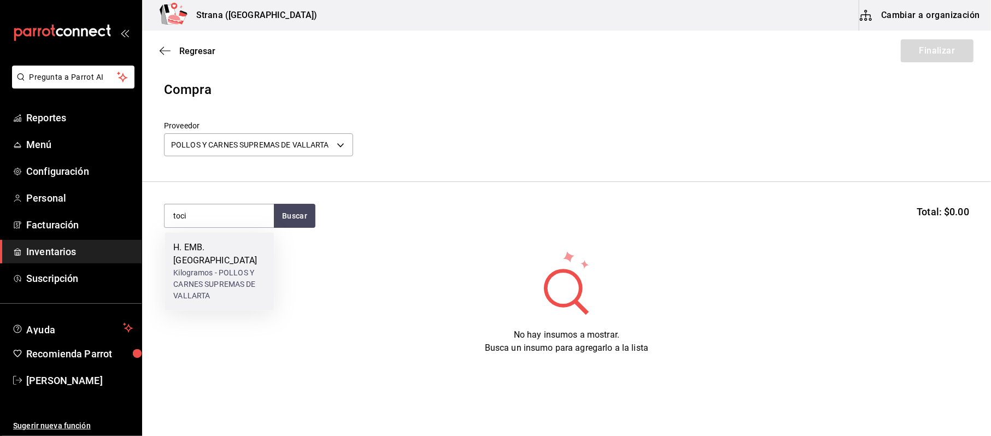
click at [199, 247] on div "H. EMB. TOCINO" at bounding box center [219, 254] width 92 height 26
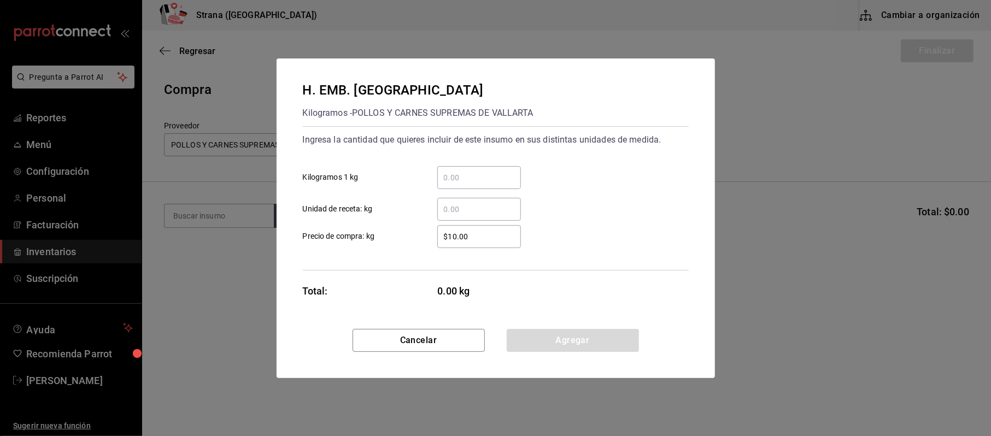
click at [462, 174] on input "​ Kilogramos 1 kg" at bounding box center [479, 177] width 84 height 13
type input "2"
type input "$185"
click button "Agregar" at bounding box center [572, 340] width 132 height 23
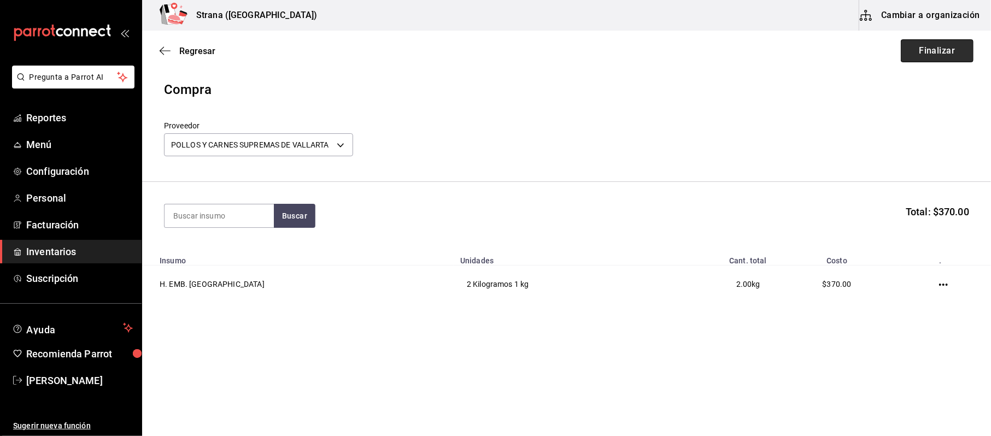
click at [952, 51] on button "Finalizar" at bounding box center [936, 50] width 73 height 23
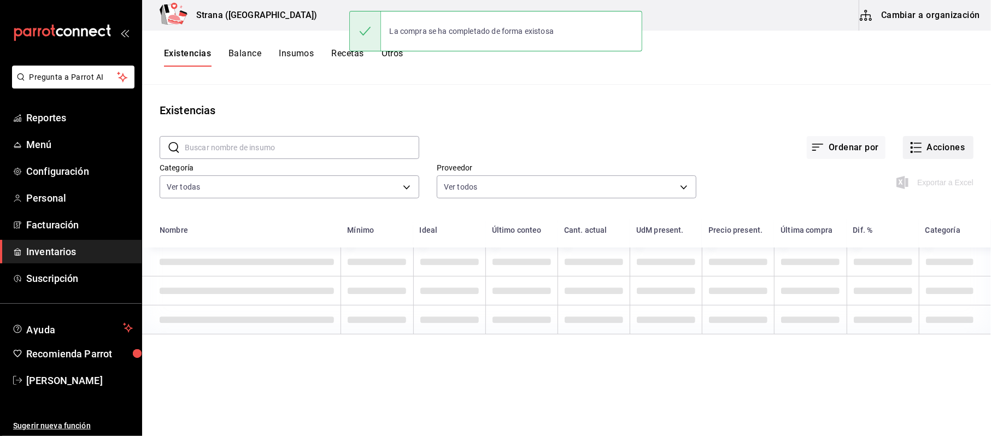
click at [938, 158] on button "Acciones" at bounding box center [938, 147] width 70 height 23
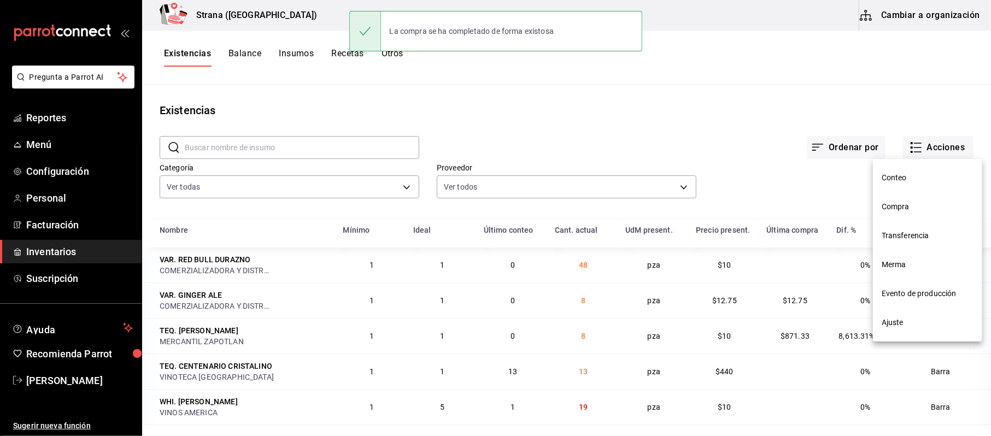
click at [936, 152] on div at bounding box center [495, 218] width 991 height 436
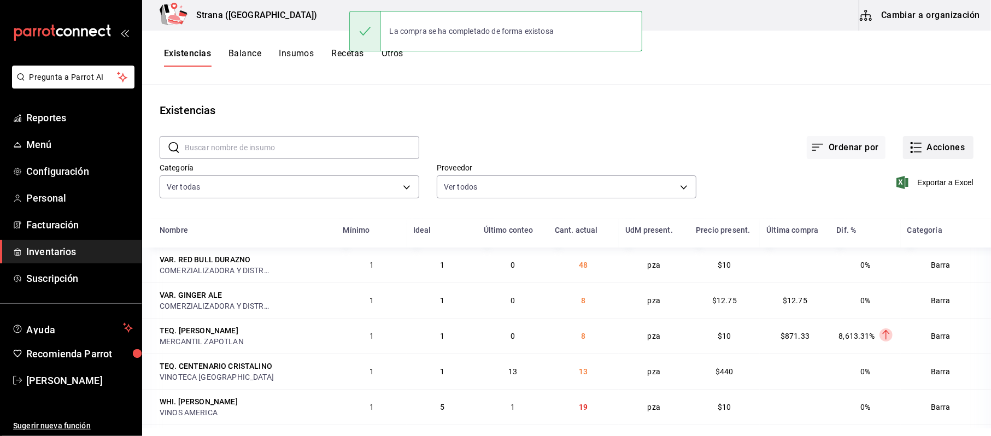
click at [921, 156] on button "Acciones" at bounding box center [938, 147] width 70 height 23
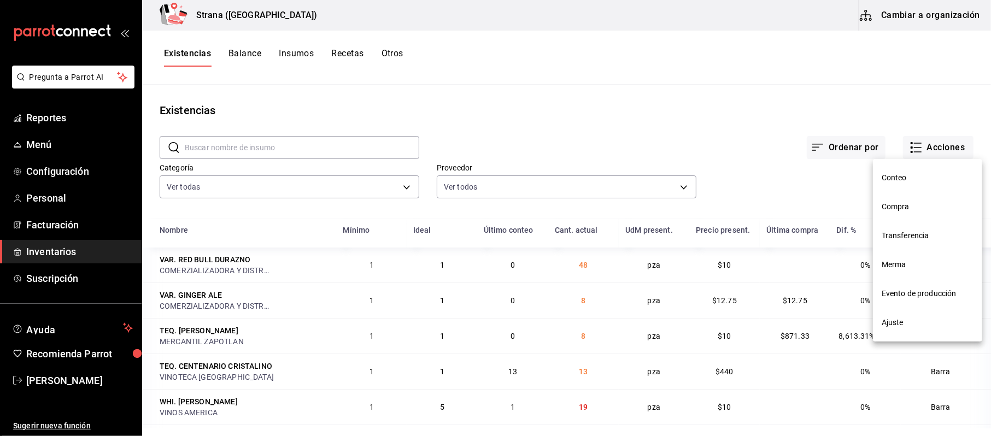
click at [914, 199] on li "Compra" at bounding box center [927, 206] width 109 height 29
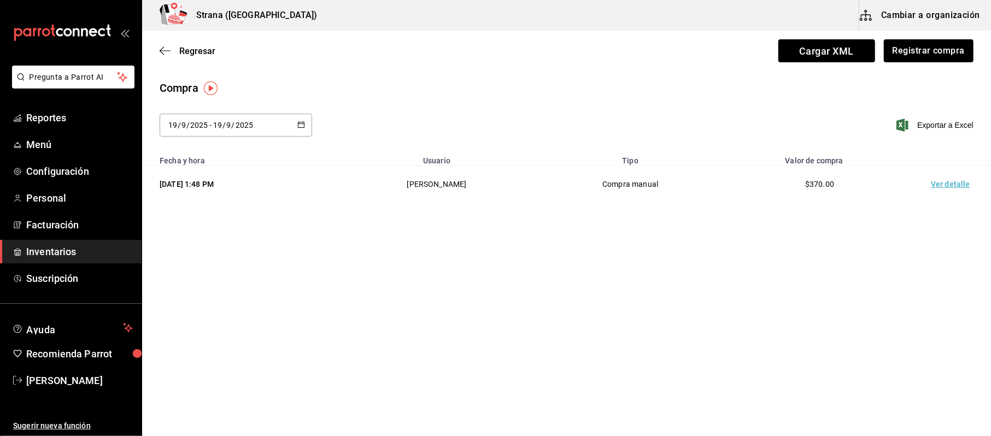
click at [936, 186] on td "Ver detalle" at bounding box center [952, 185] width 76 height 38
